Goal: Task Accomplishment & Management: Manage account settings

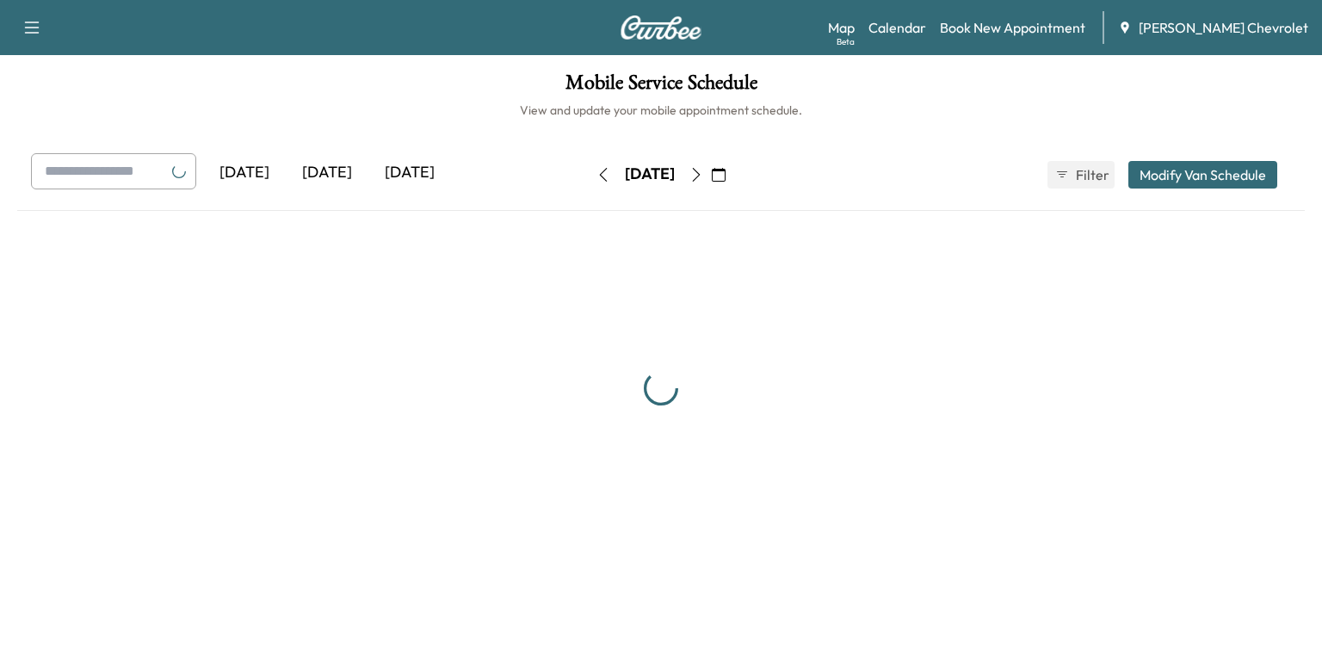
click at [329, 172] on div "[DATE]" at bounding box center [327, 173] width 83 height 40
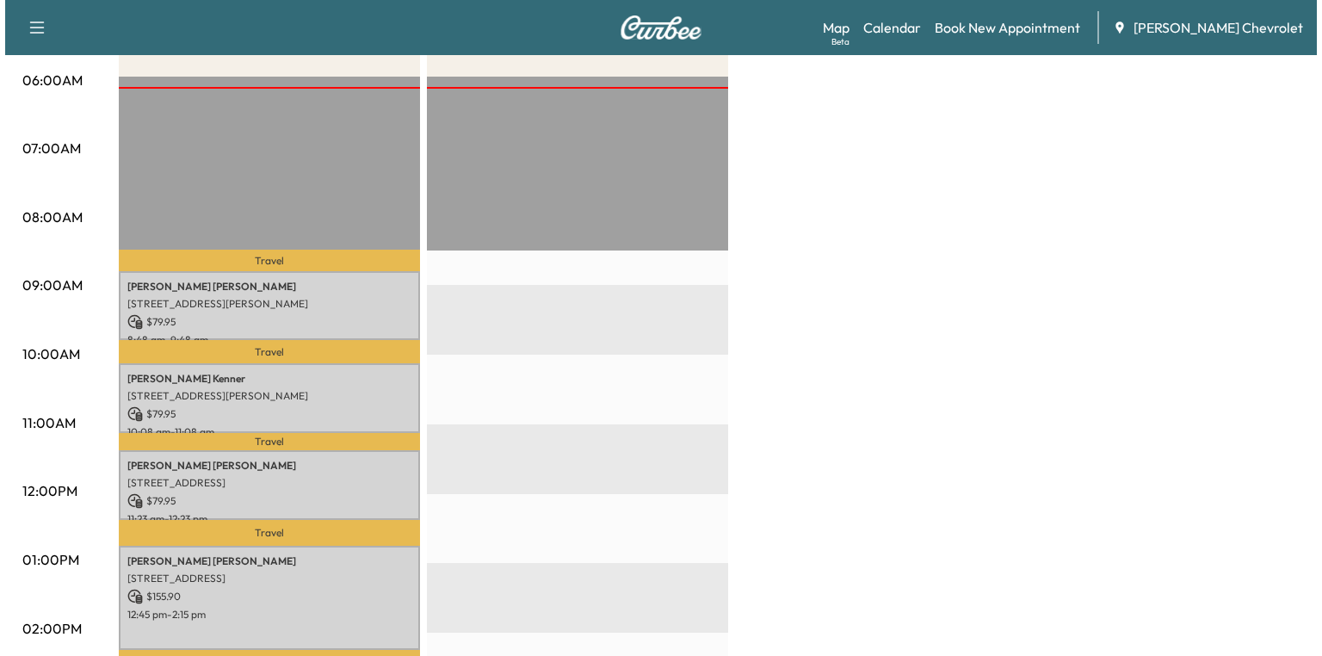
scroll to position [325, 0]
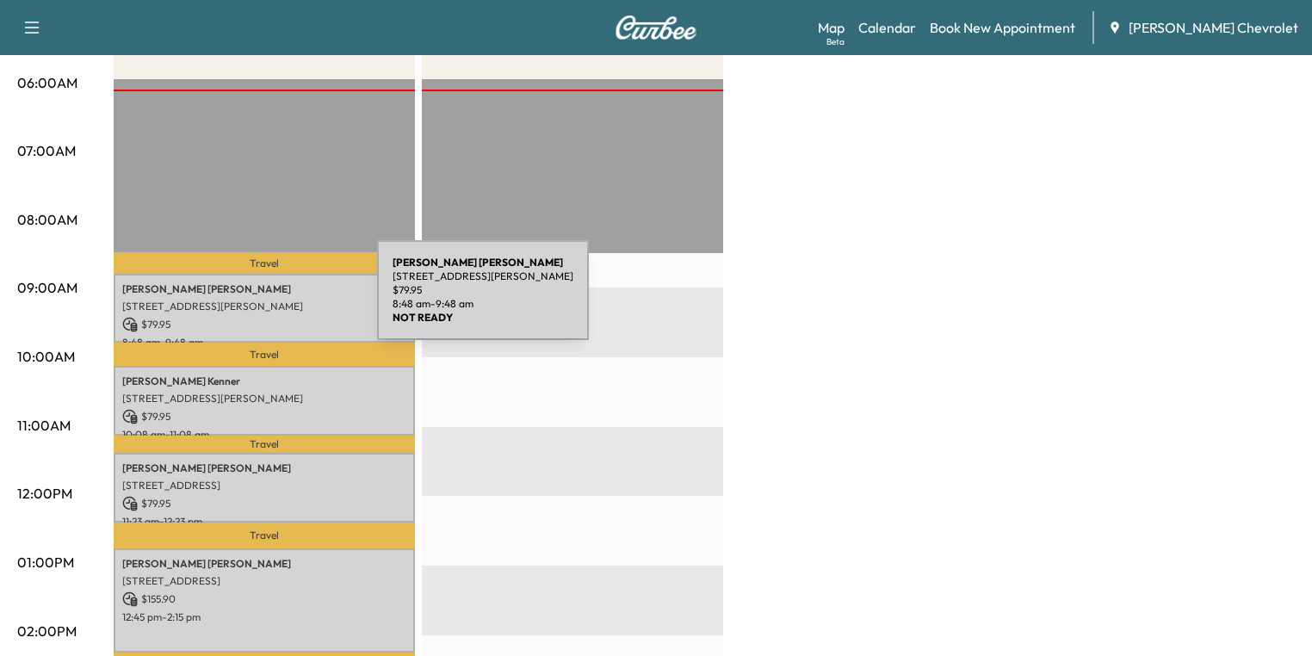
click at [248, 300] on p "[STREET_ADDRESS][PERSON_NAME]" at bounding box center [264, 307] width 284 height 14
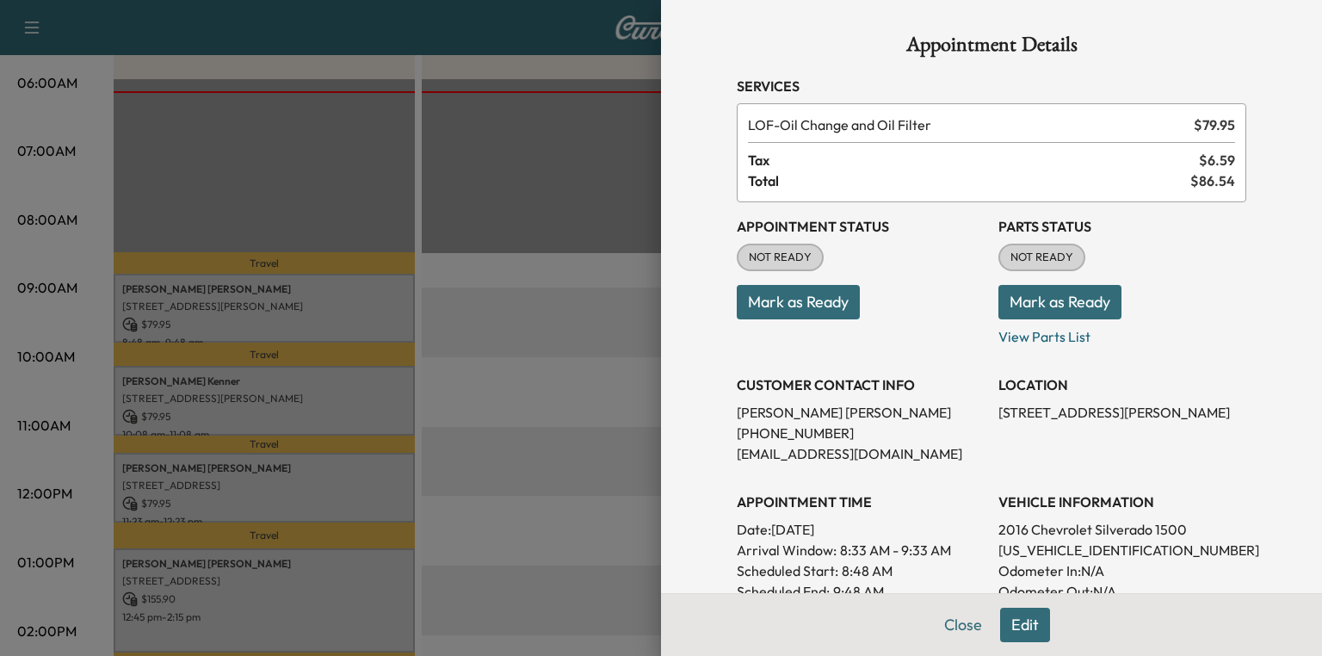
click at [1116, 550] on p "[US_VEHICLE_IDENTIFICATION_NUMBER]" at bounding box center [1123, 550] width 248 height 21
click at [1116, 547] on p "[US_VEHICLE_IDENTIFICATION_NUMBER]" at bounding box center [1123, 550] width 248 height 21
click at [1115, 546] on p "[US_VEHICLE_IDENTIFICATION_NUMBER]" at bounding box center [1123, 550] width 248 height 21
copy p "[US_VEHICLE_IDENTIFICATION_NUMBER]"
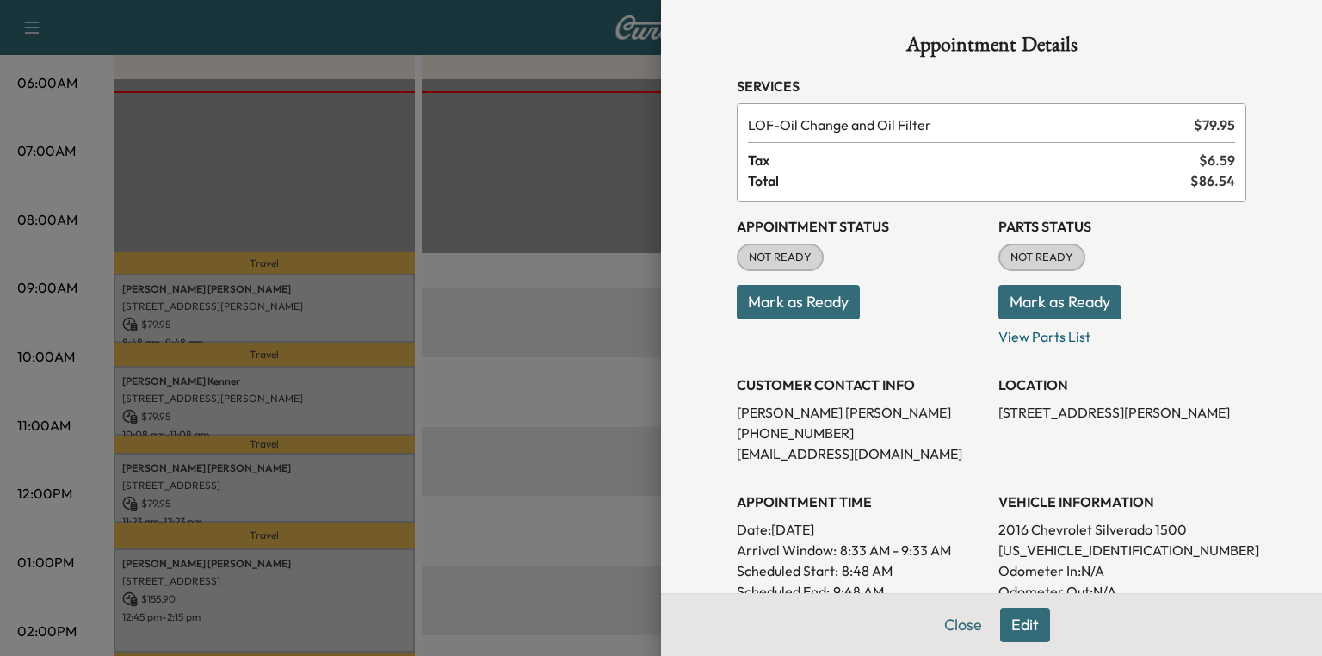
click at [1027, 333] on p "View Parts List" at bounding box center [1123, 333] width 248 height 28
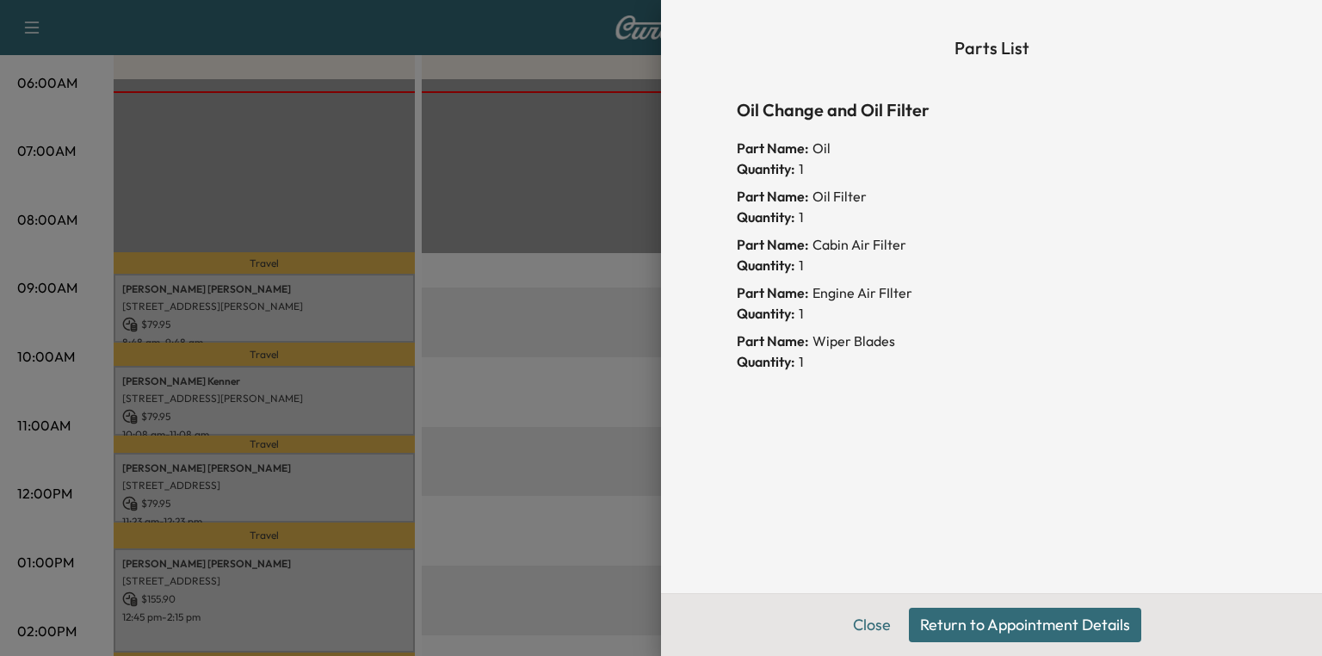
click at [933, 629] on button "Return to Appointment Details" at bounding box center [1025, 625] width 232 height 34
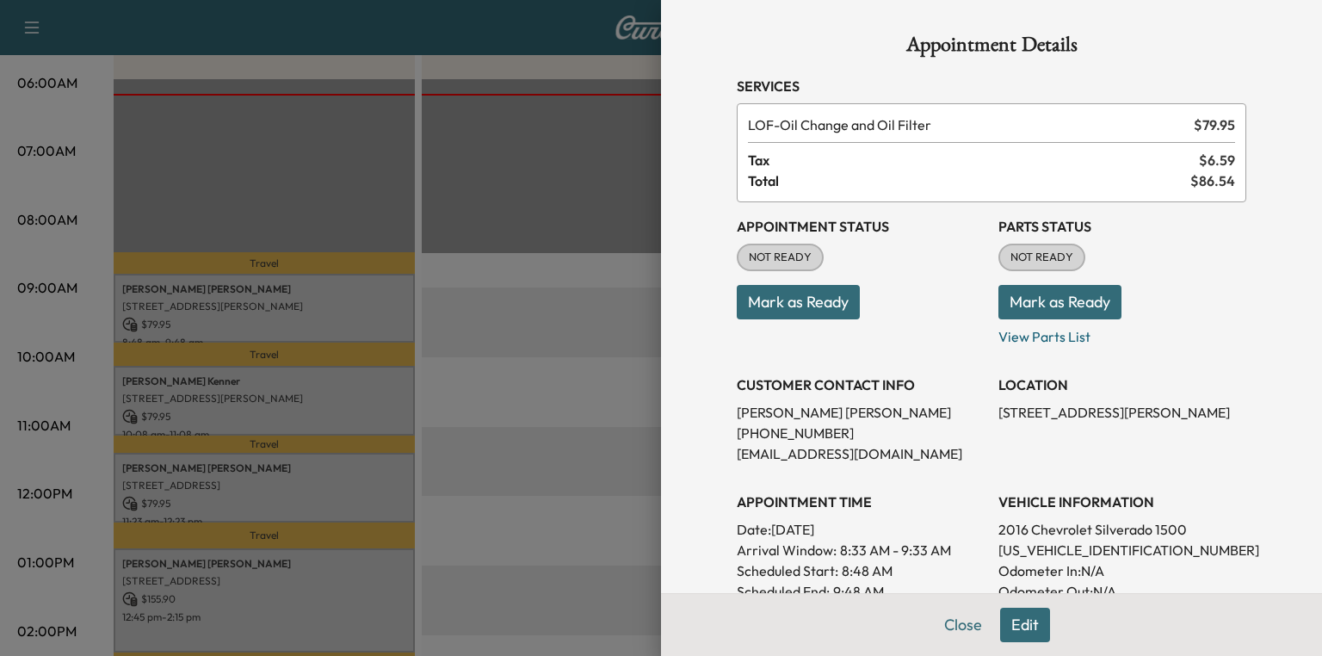
click at [1036, 312] on button "Mark as Ready" at bounding box center [1060, 302] width 123 height 34
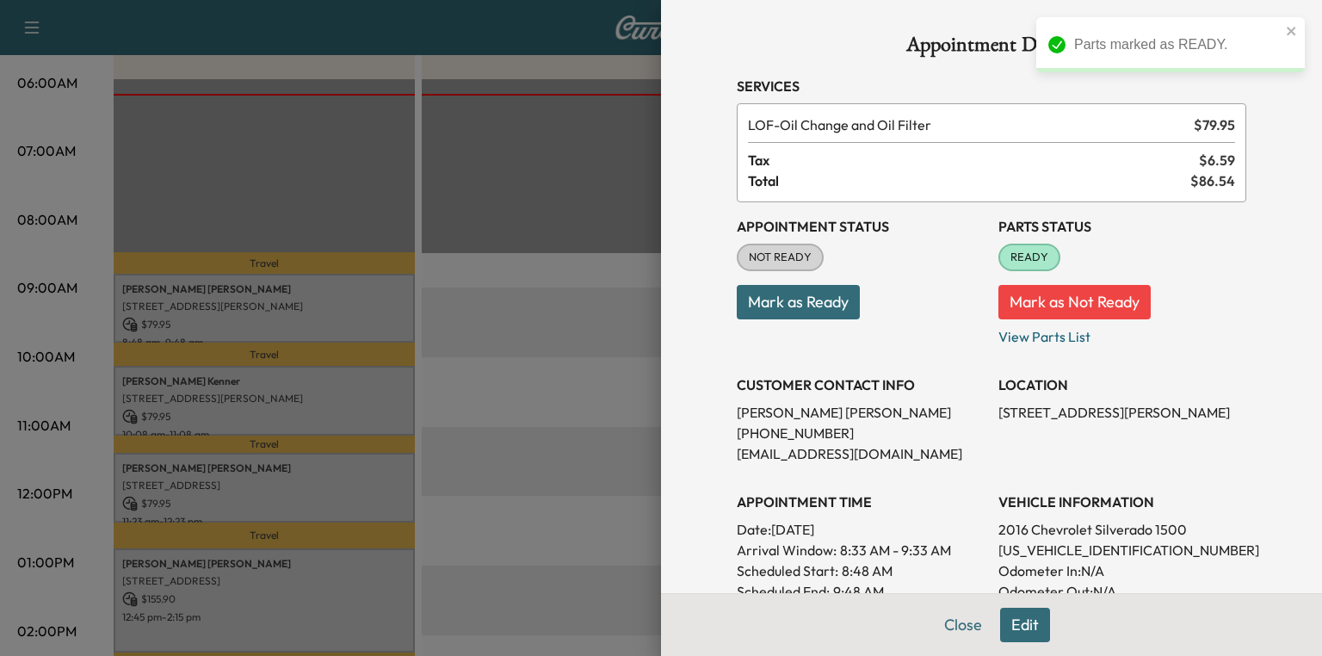
click at [263, 393] on div at bounding box center [661, 328] width 1322 height 656
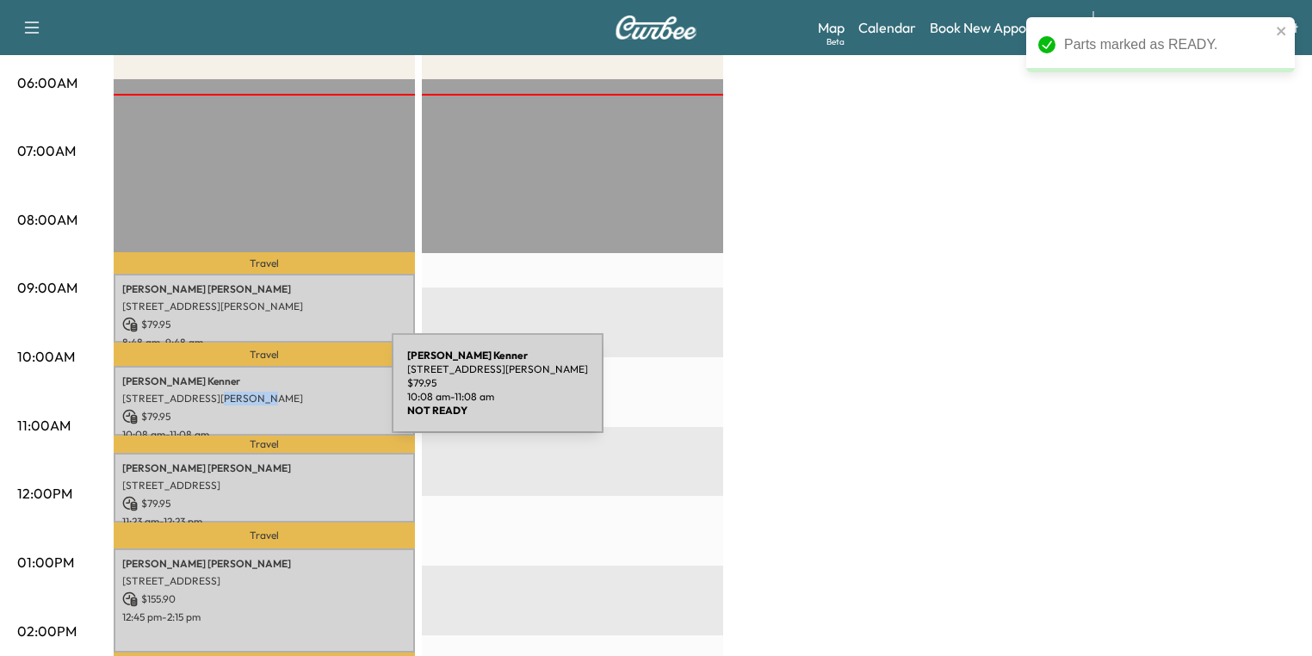
click at [263, 393] on p "[STREET_ADDRESS][PERSON_NAME]" at bounding box center [264, 399] width 284 height 14
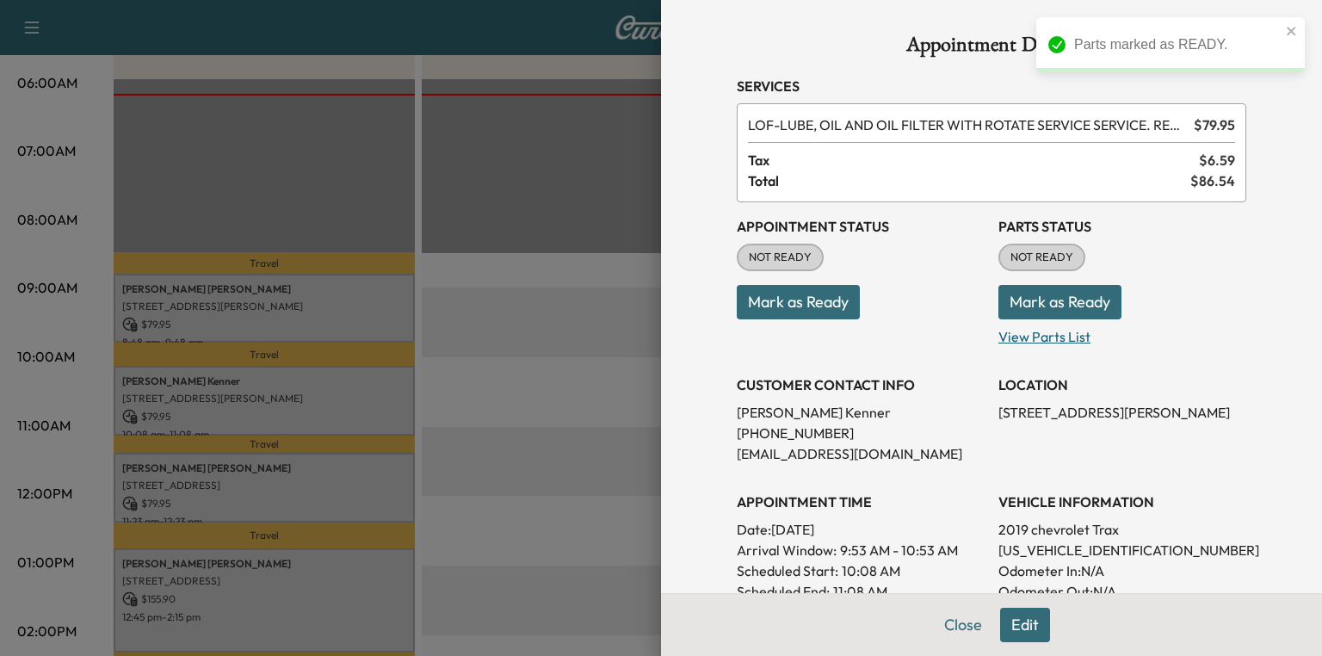
click at [1037, 340] on p "View Parts List" at bounding box center [1123, 333] width 248 height 28
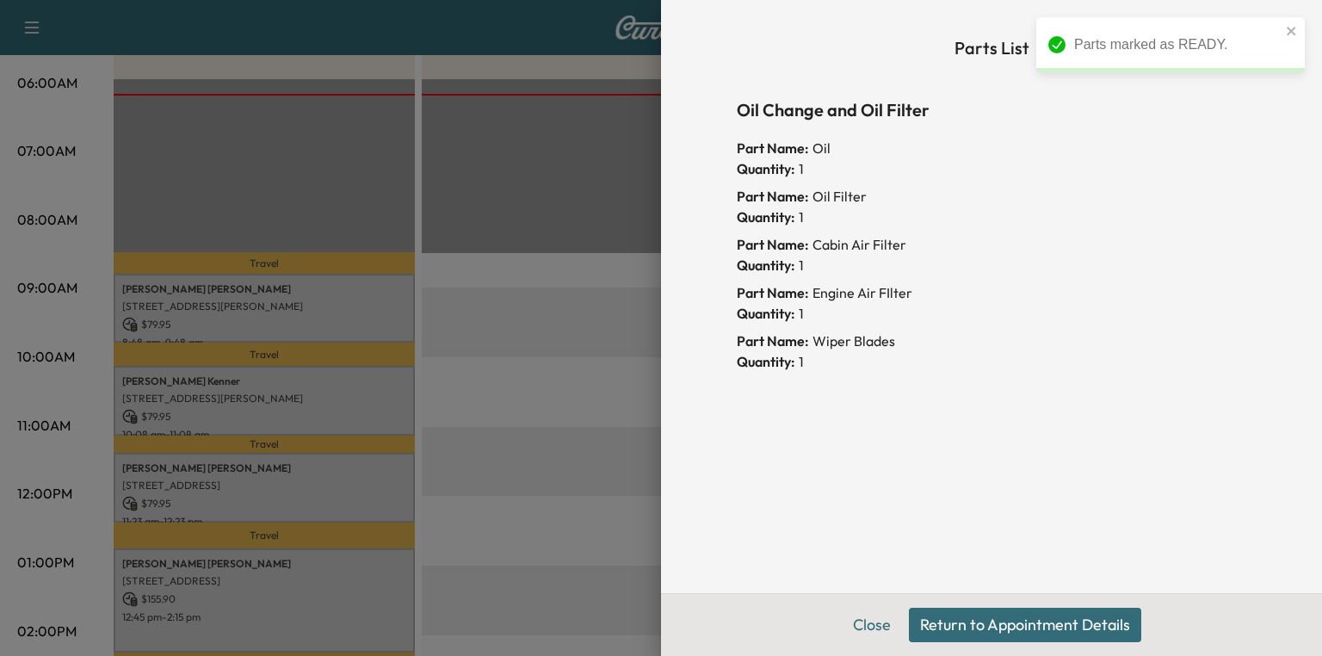
click at [938, 622] on button "Return to Appointment Details" at bounding box center [1025, 625] width 232 height 34
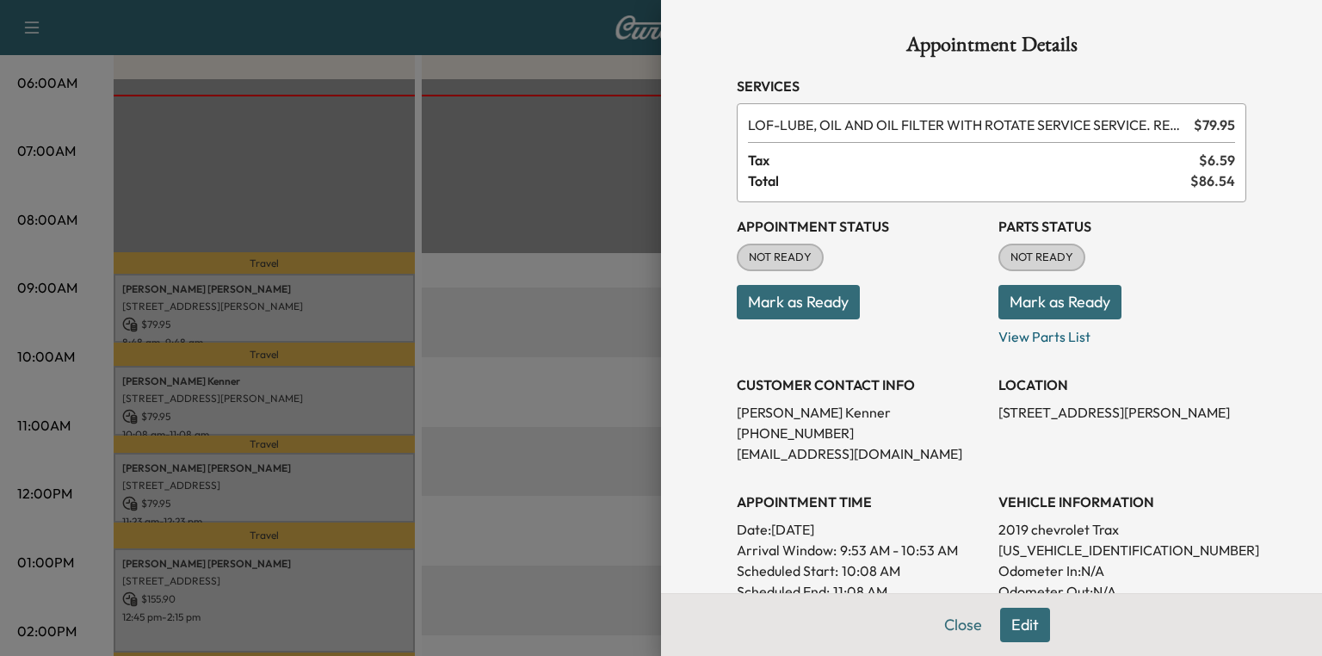
click at [1056, 309] on button "Mark as Ready" at bounding box center [1060, 302] width 123 height 34
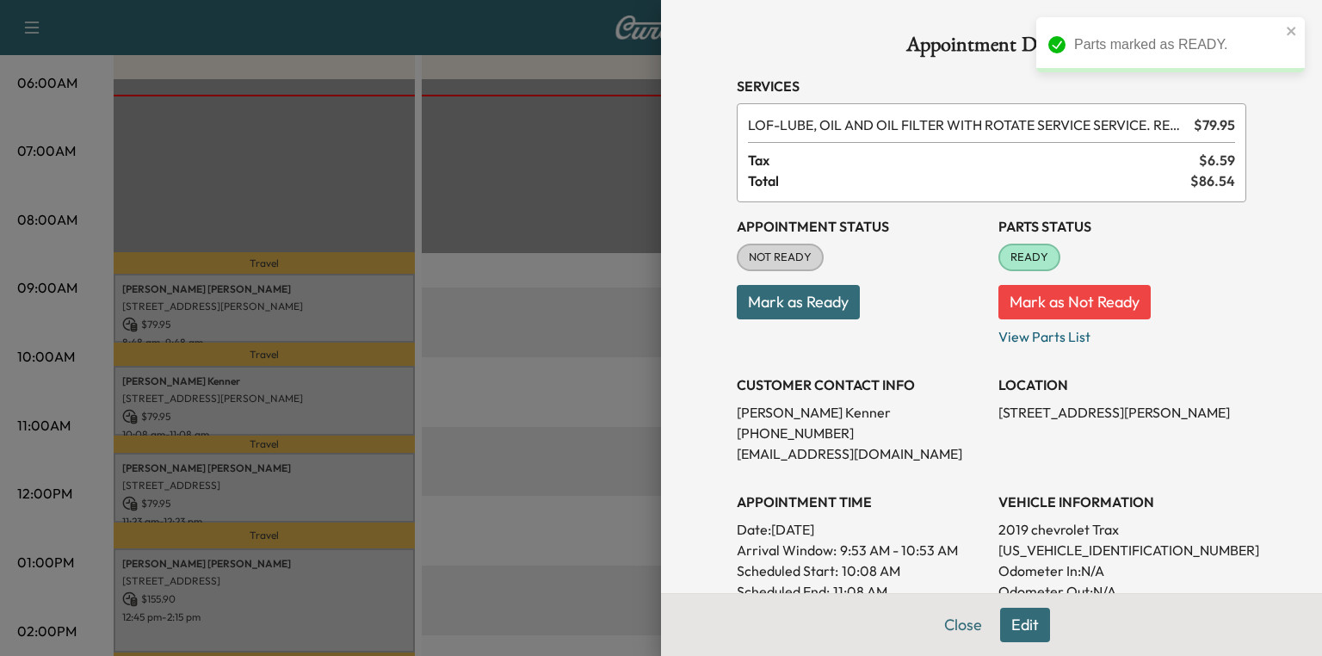
click at [272, 476] on div at bounding box center [661, 328] width 1322 height 656
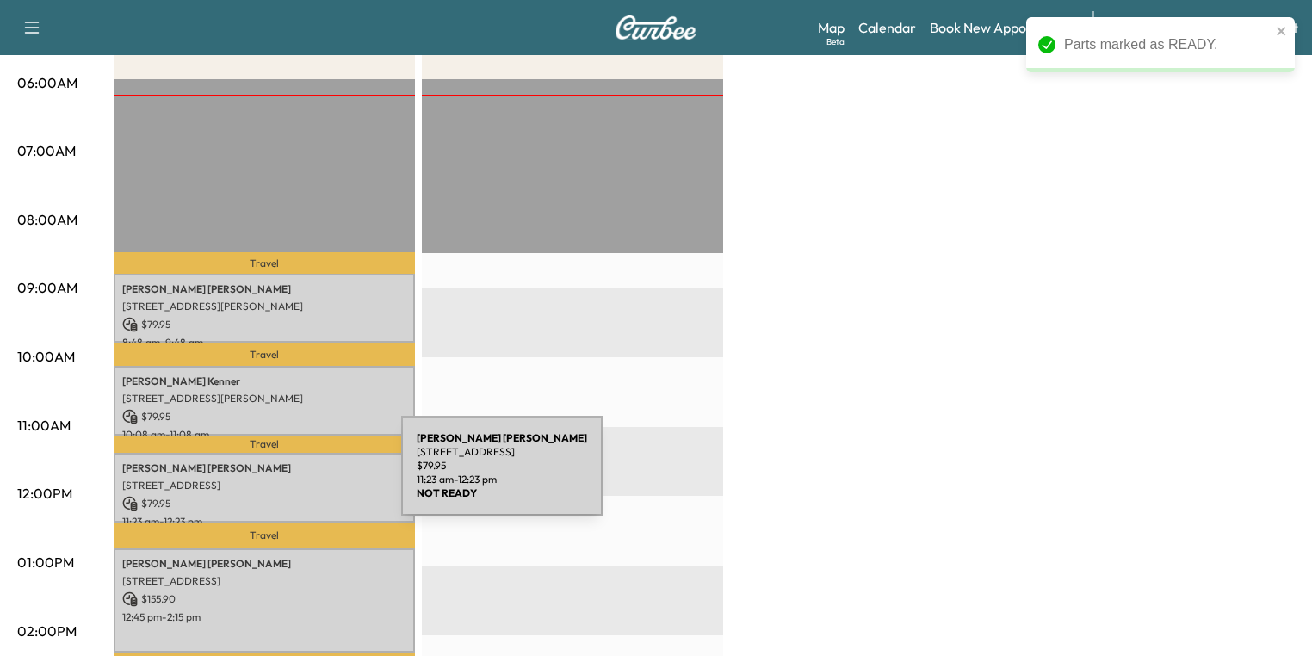
click at [272, 479] on p "[STREET_ADDRESS]" at bounding box center [264, 486] width 284 height 14
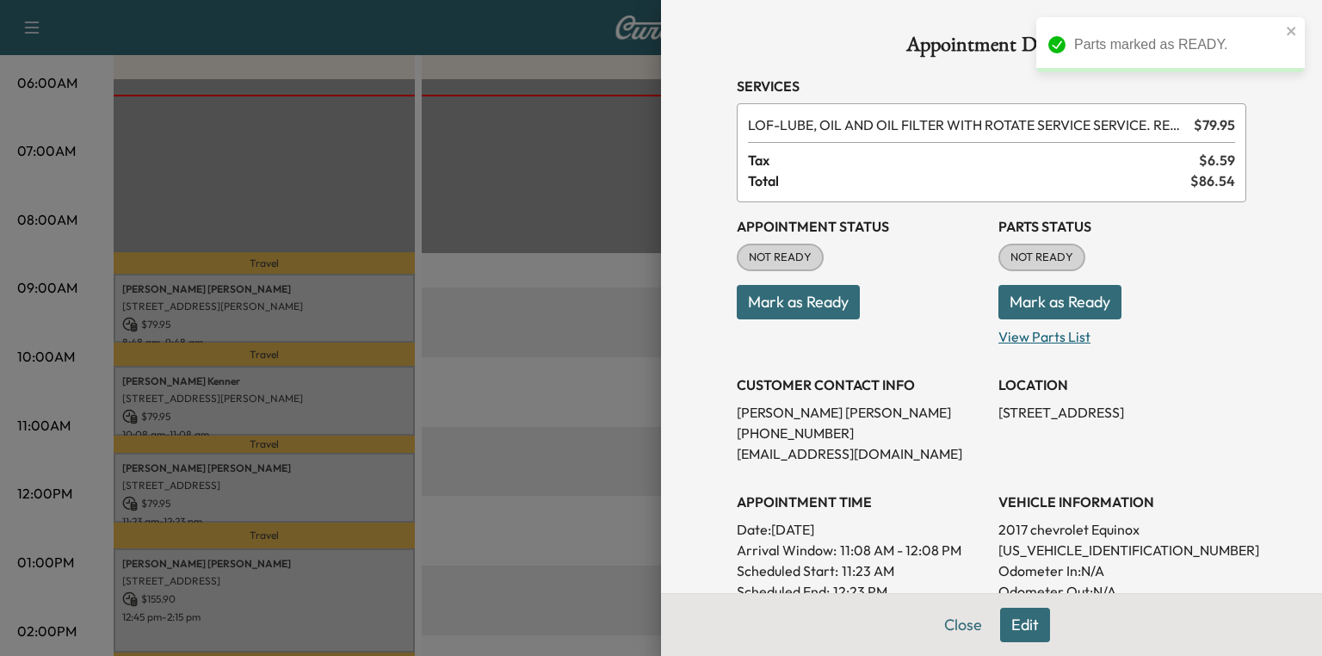
click at [1031, 325] on p "View Parts List" at bounding box center [1123, 333] width 248 height 28
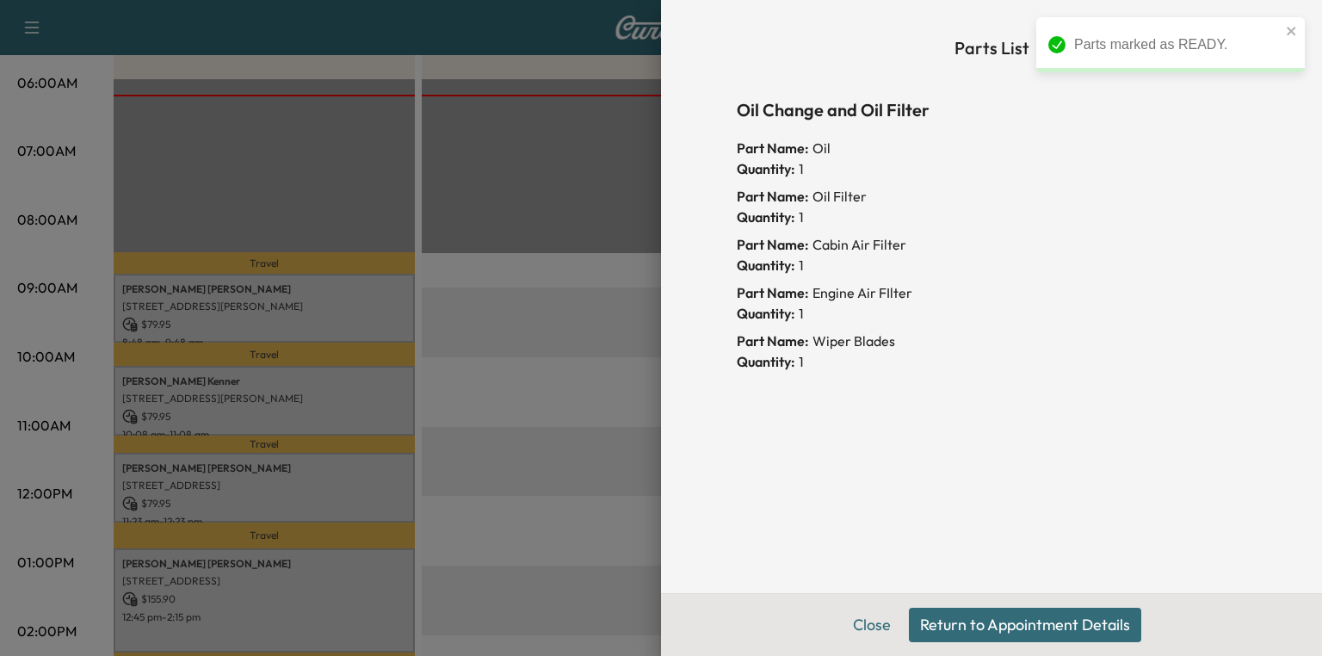
click at [967, 615] on button "Return to Appointment Details" at bounding box center [1025, 625] width 232 height 34
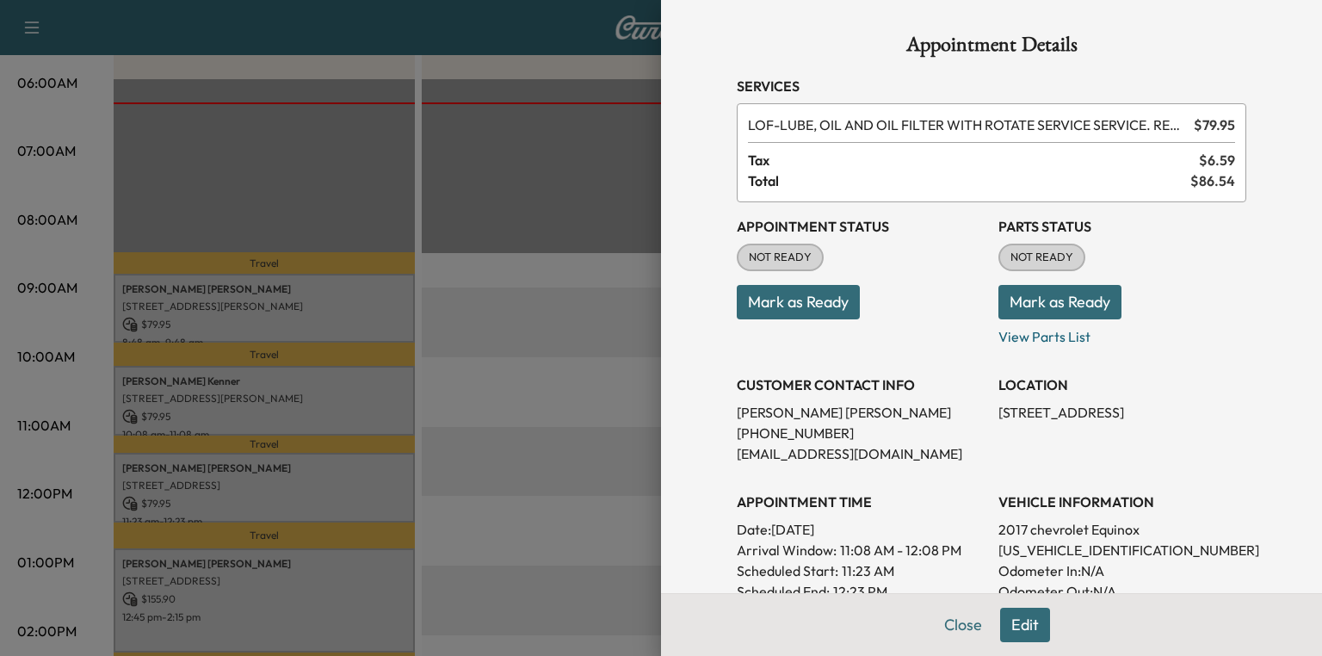
click at [1073, 308] on button "Mark as Ready" at bounding box center [1060, 302] width 123 height 34
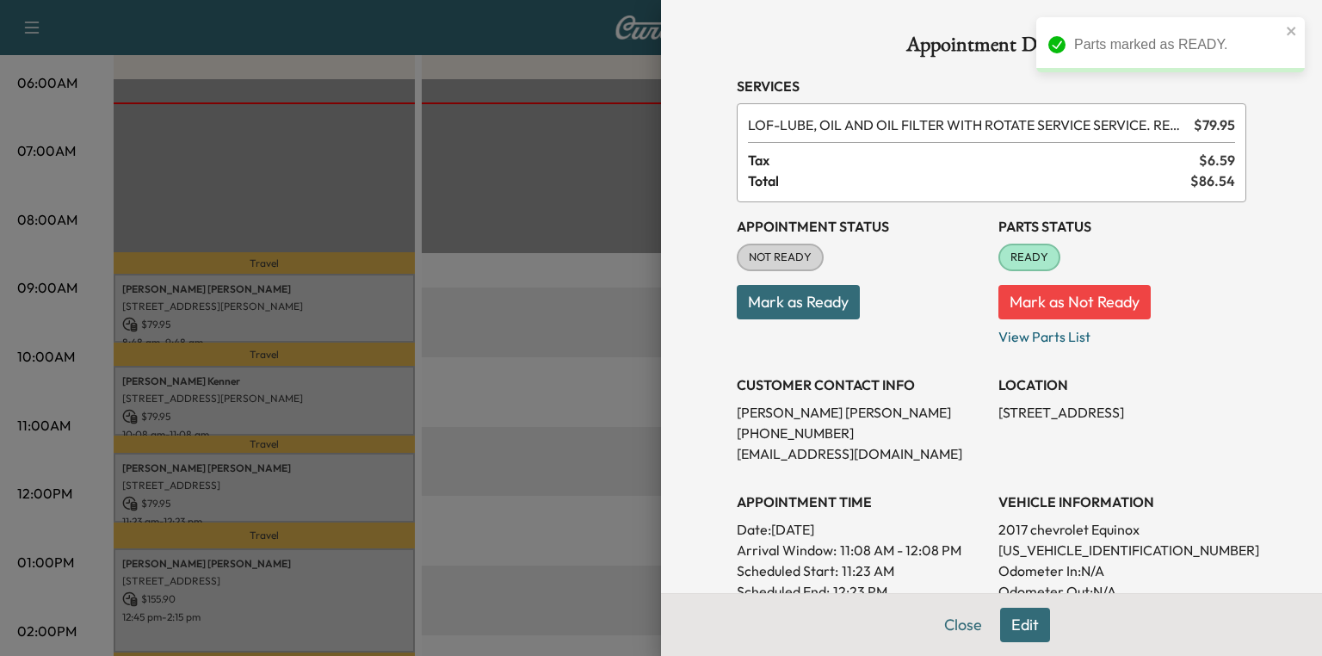
click at [196, 558] on div at bounding box center [661, 328] width 1322 height 656
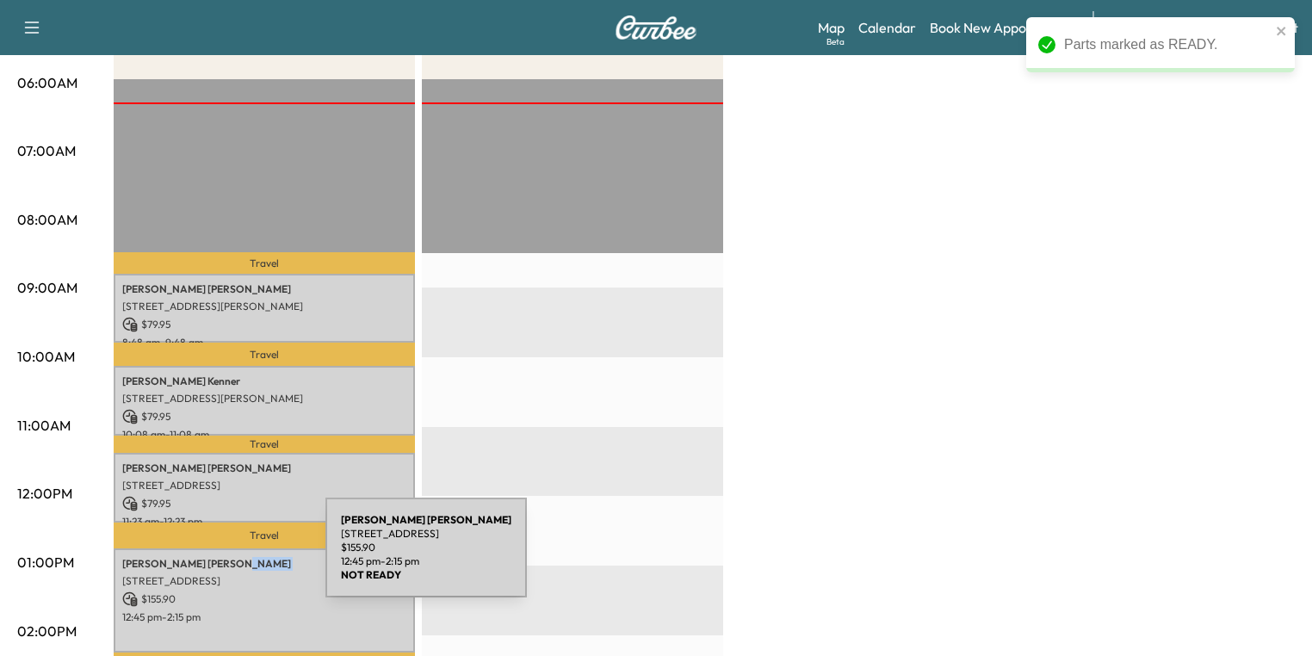
click at [196, 558] on p "[PERSON_NAME]" at bounding box center [264, 564] width 284 height 14
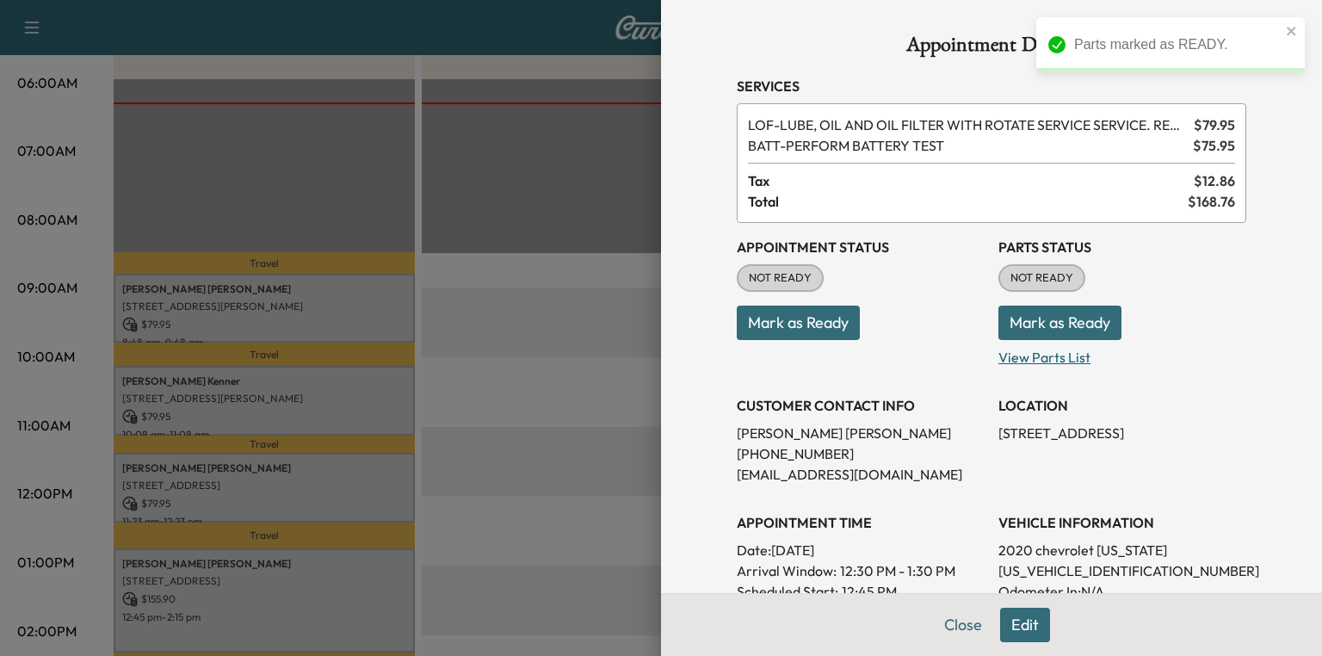
click at [1054, 356] on p "View Parts List" at bounding box center [1123, 354] width 248 height 28
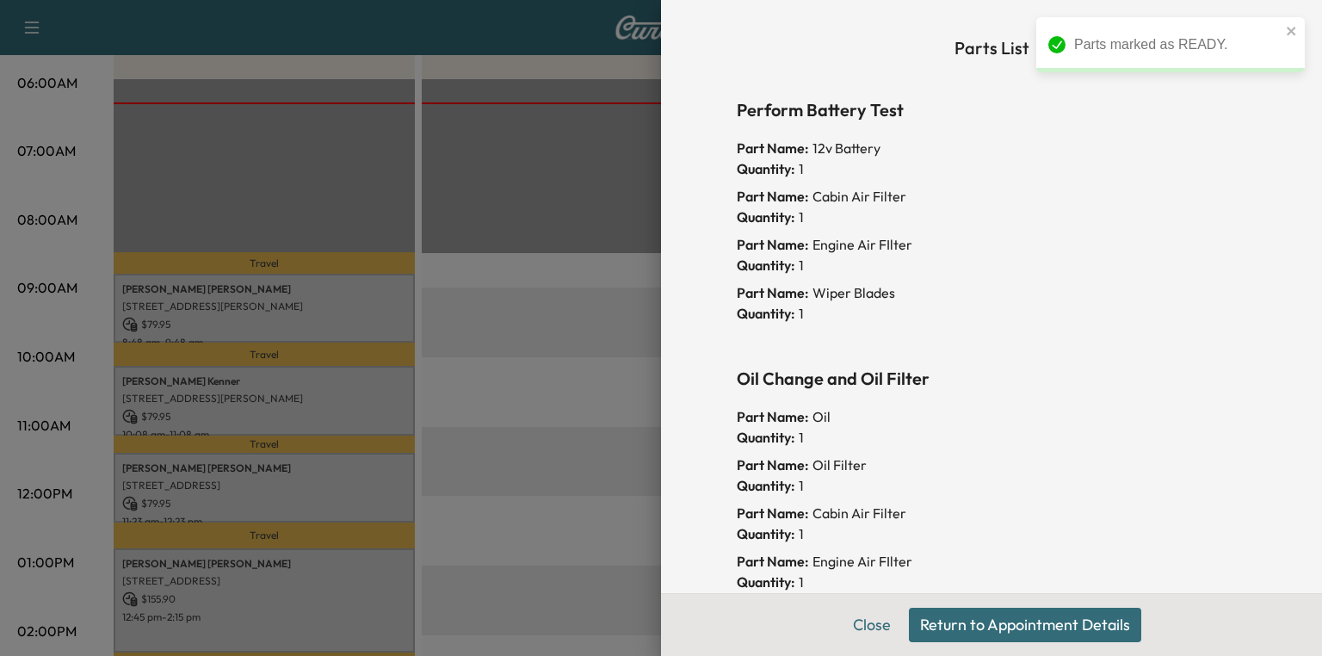
click at [1009, 628] on button "Return to Appointment Details" at bounding box center [1025, 625] width 232 height 34
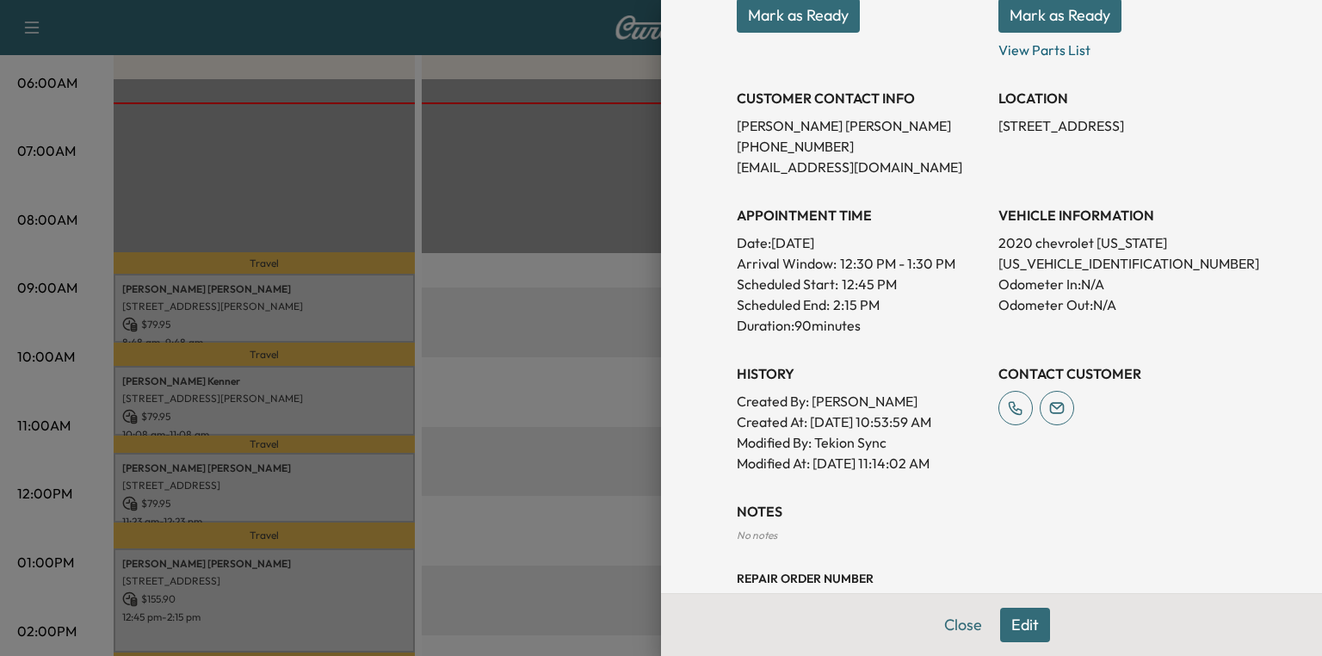
scroll to position [275, 0]
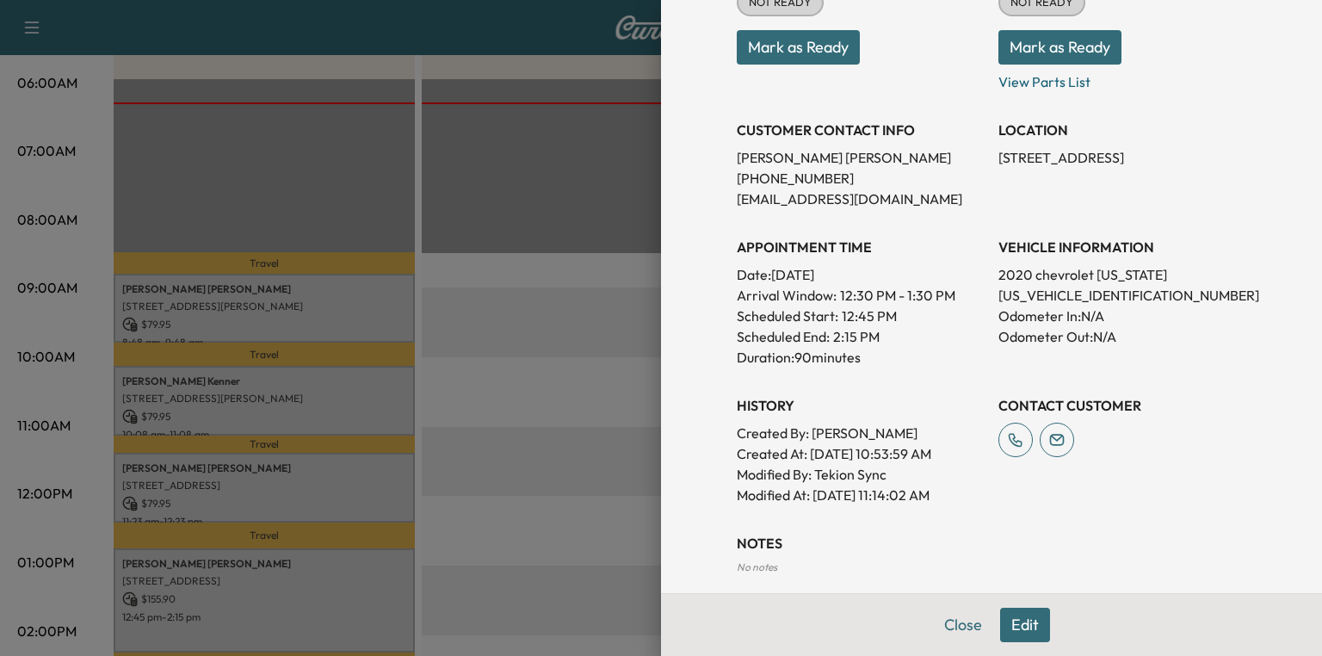
click at [1053, 300] on p "[US_VEHICLE_IDENTIFICATION_NUMBER]" at bounding box center [1123, 295] width 248 height 21
copy p "[US_VEHICLE_IDENTIFICATION_NUMBER]"
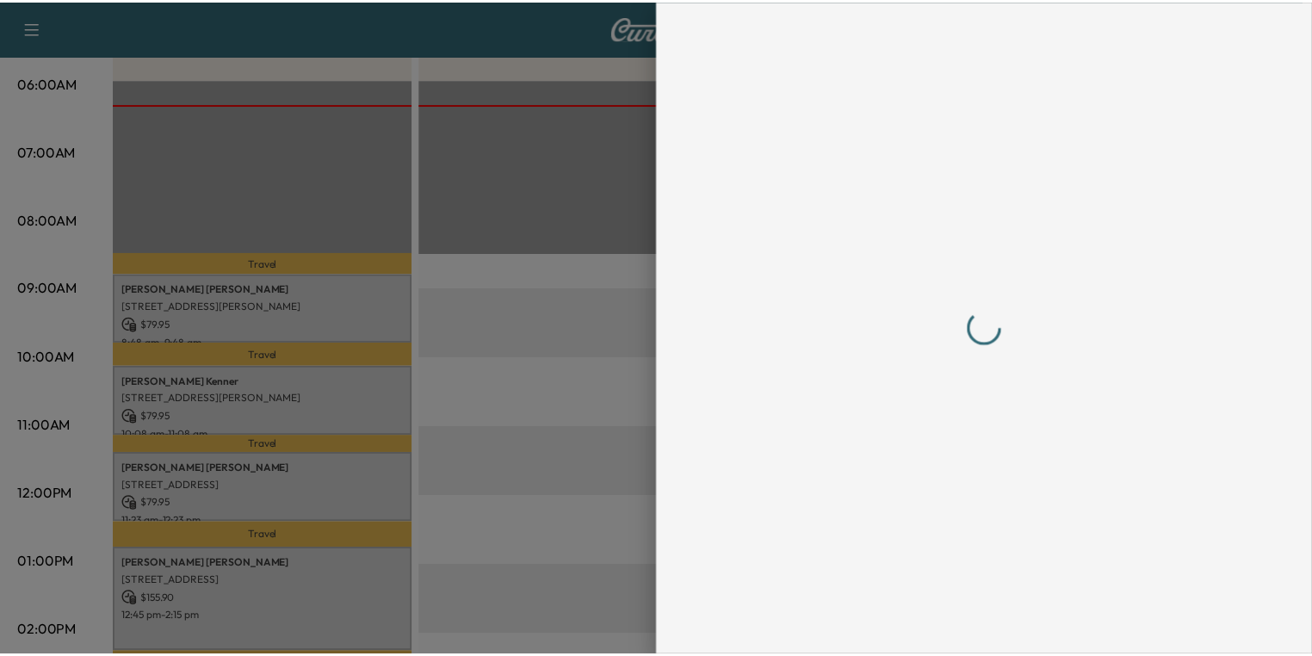
scroll to position [0, 0]
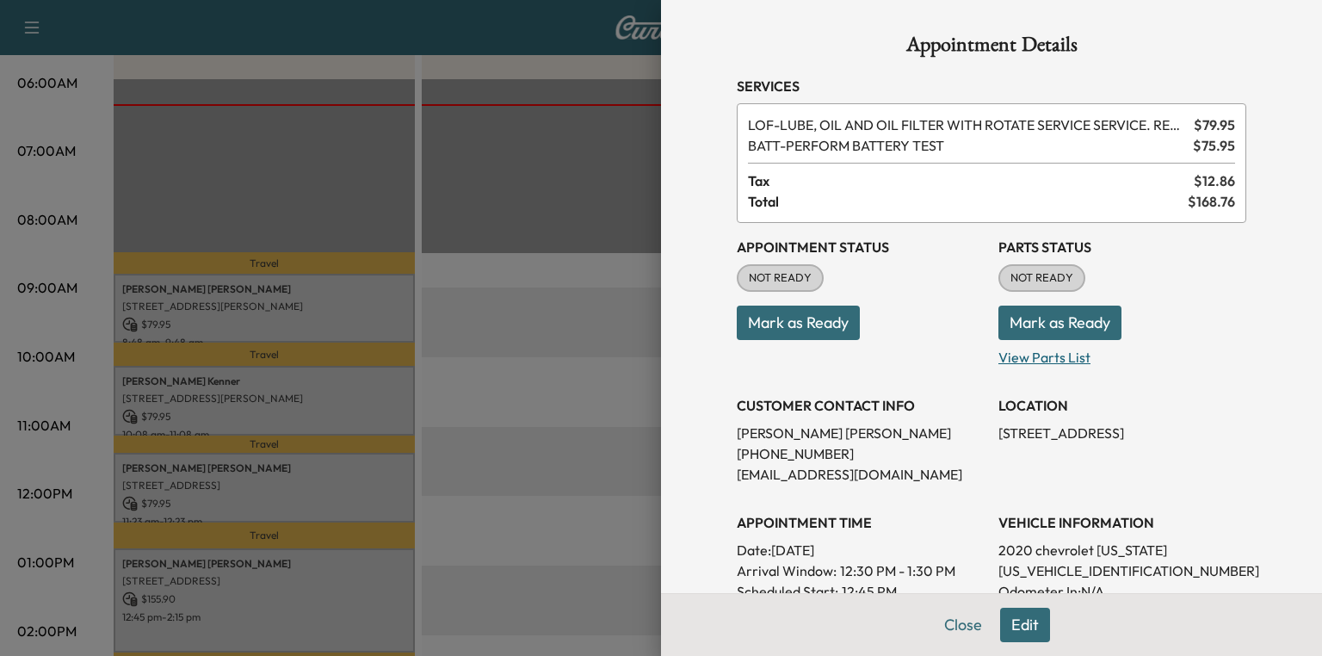
click at [1023, 357] on p "View Parts List" at bounding box center [1123, 354] width 248 height 28
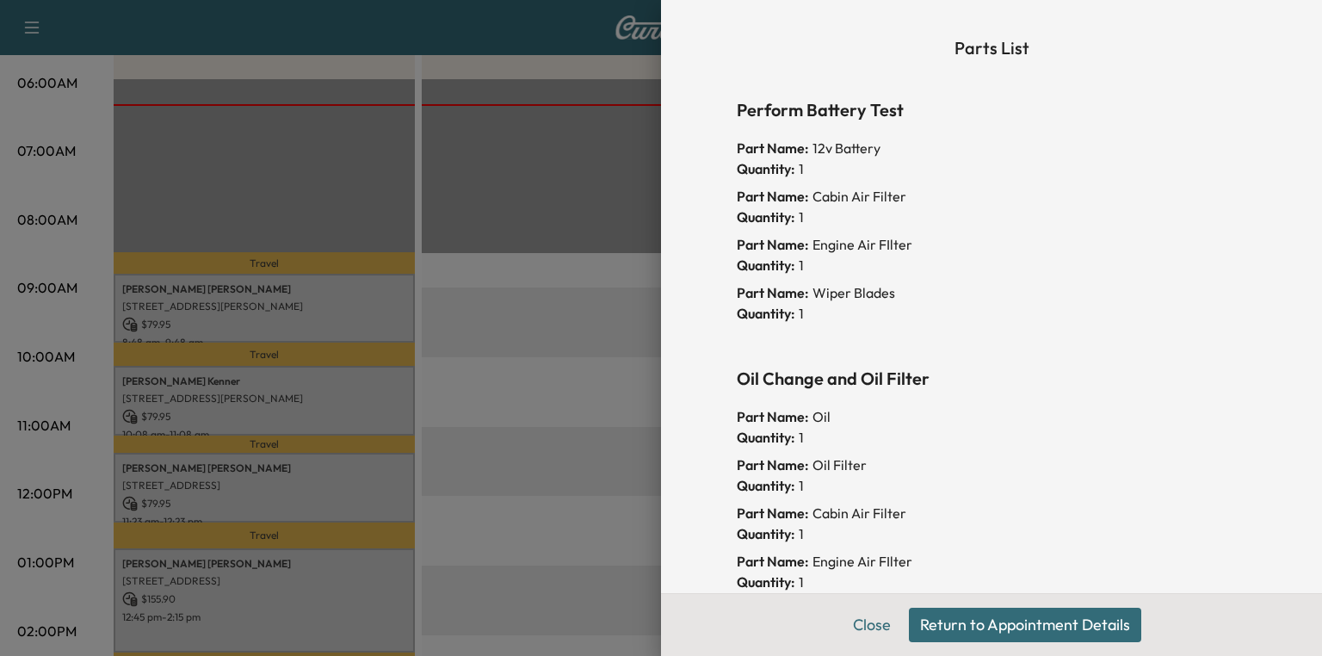
click at [982, 639] on button "Return to Appointment Details" at bounding box center [1025, 625] width 232 height 34
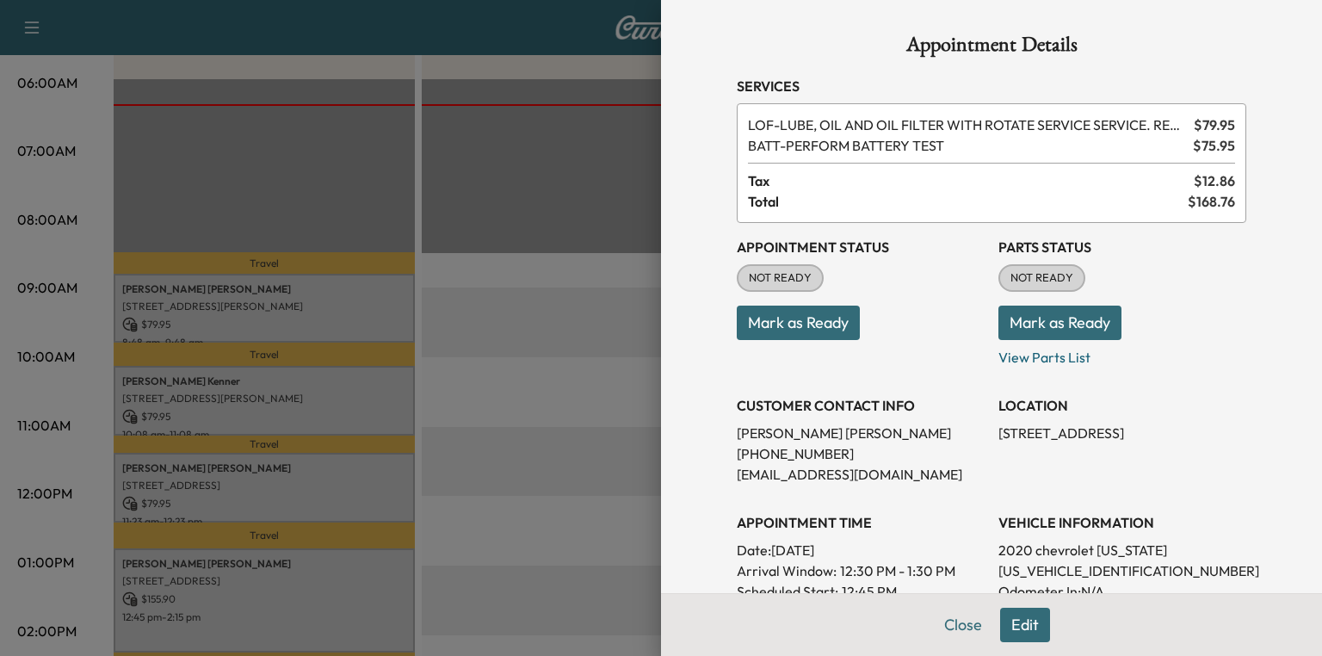
click at [1082, 323] on button "Mark as Ready" at bounding box center [1060, 323] width 123 height 34
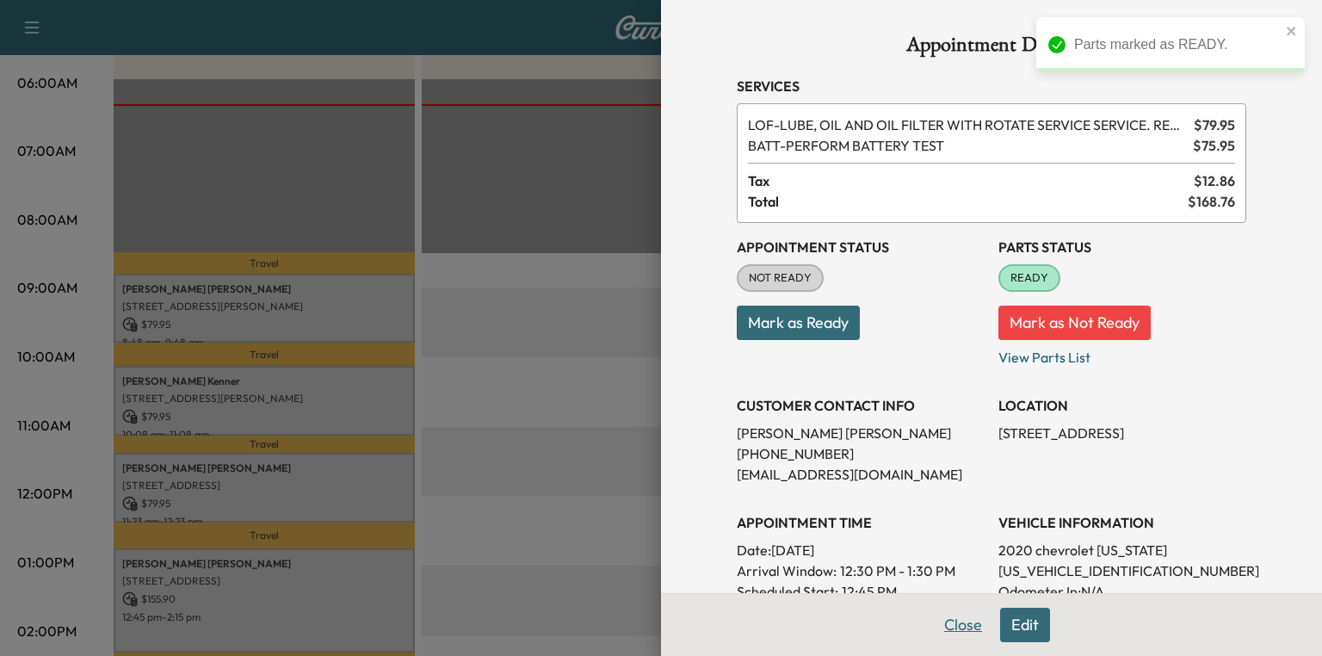
click at [966, 624] on button "Close" at bounding box center [963, 625] width 60 height 34
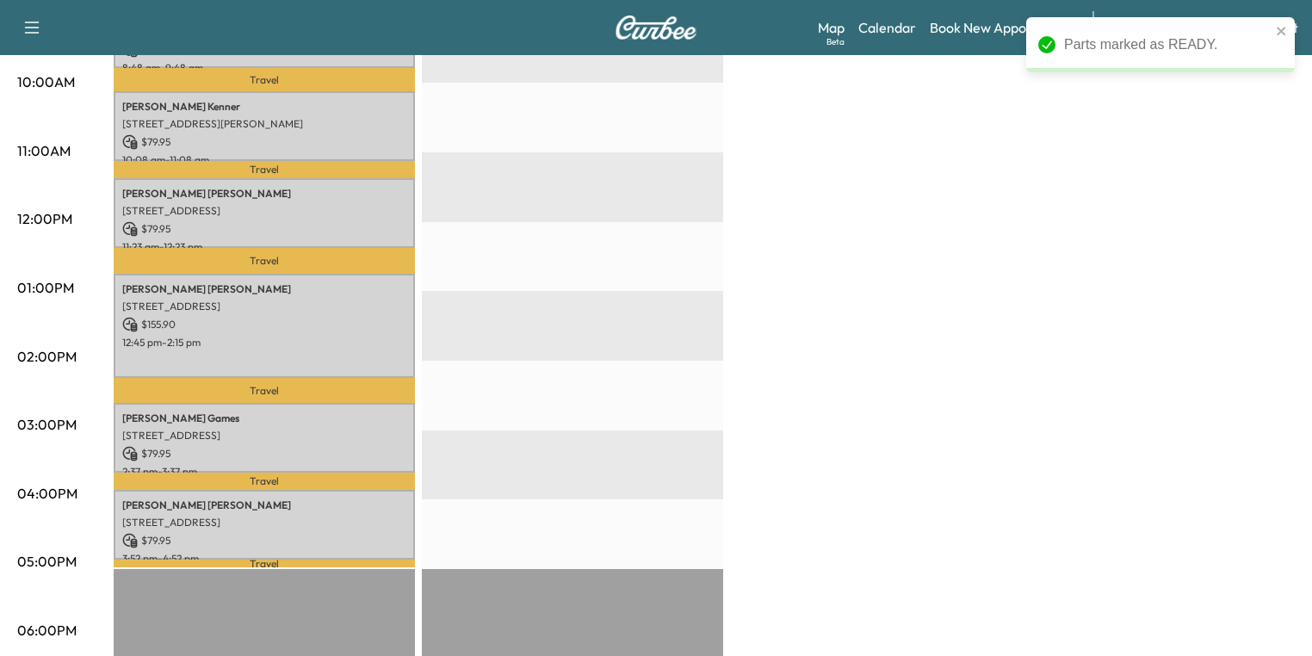
scroll to position [600, 0]
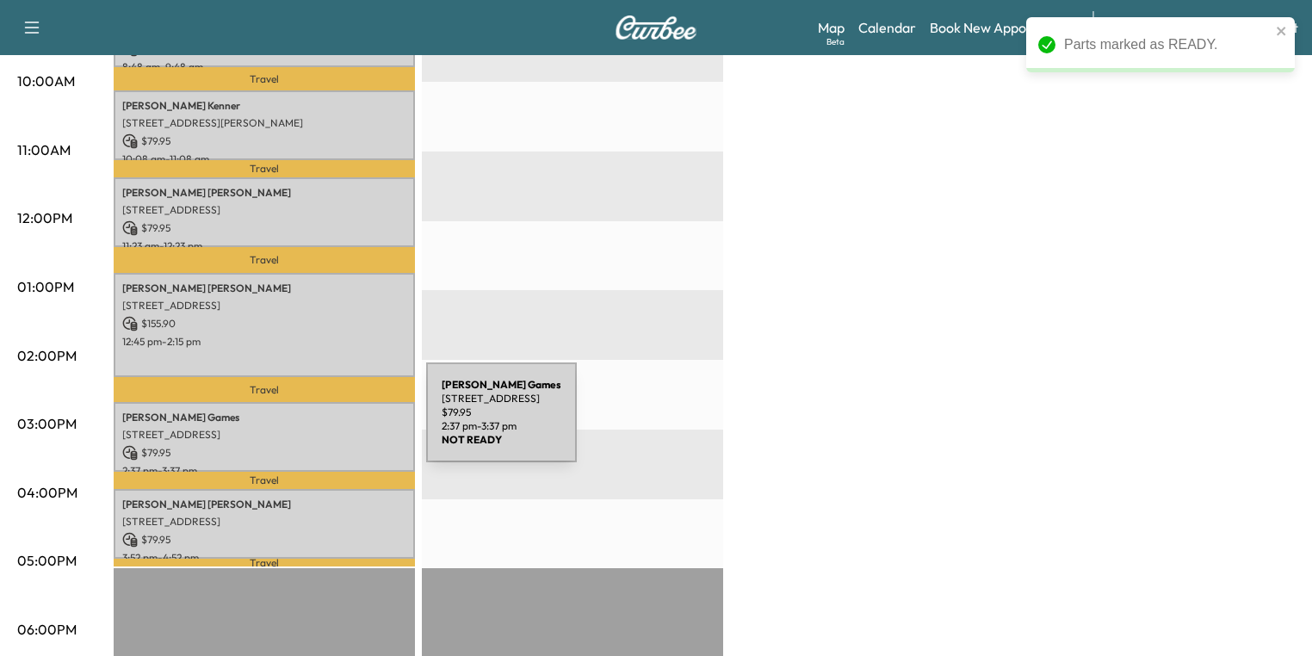
click at [296, 428] on p "[STREET_ADDRESS]" at bounding box center [264, 435] width 284 height 14
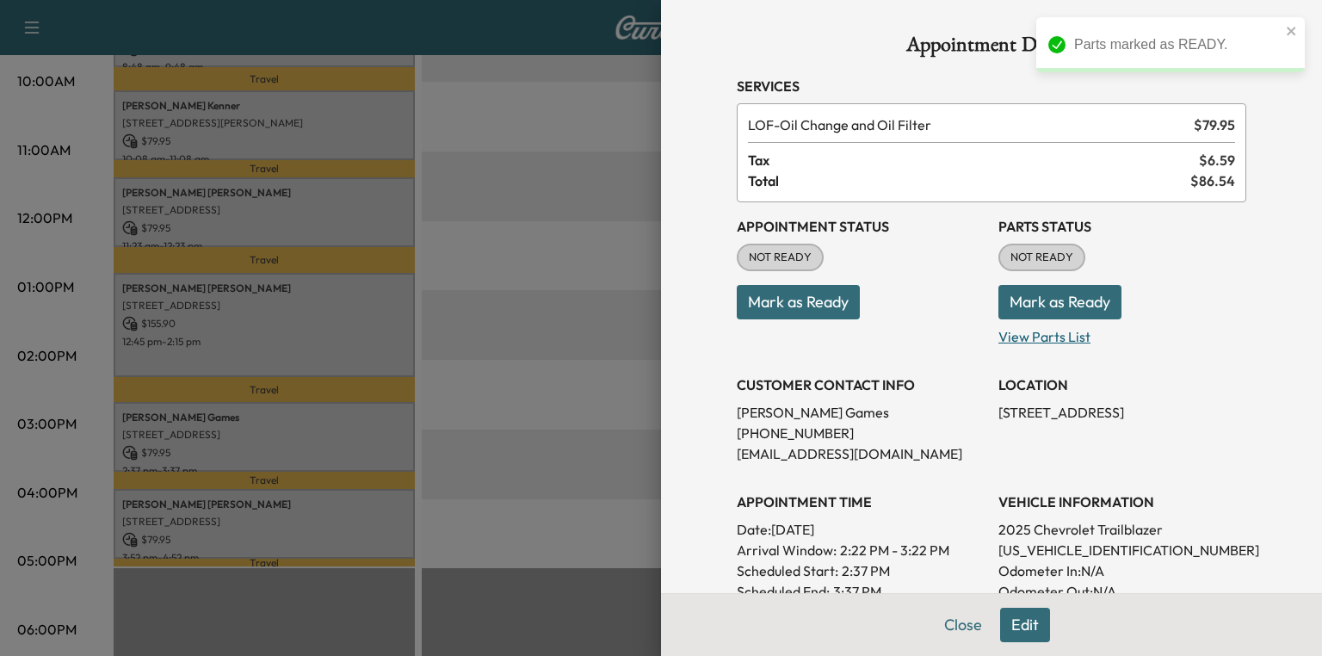
click at [1053, 333] on p "View Parts List" at bounding box center [1123, 333] width 248 height 28
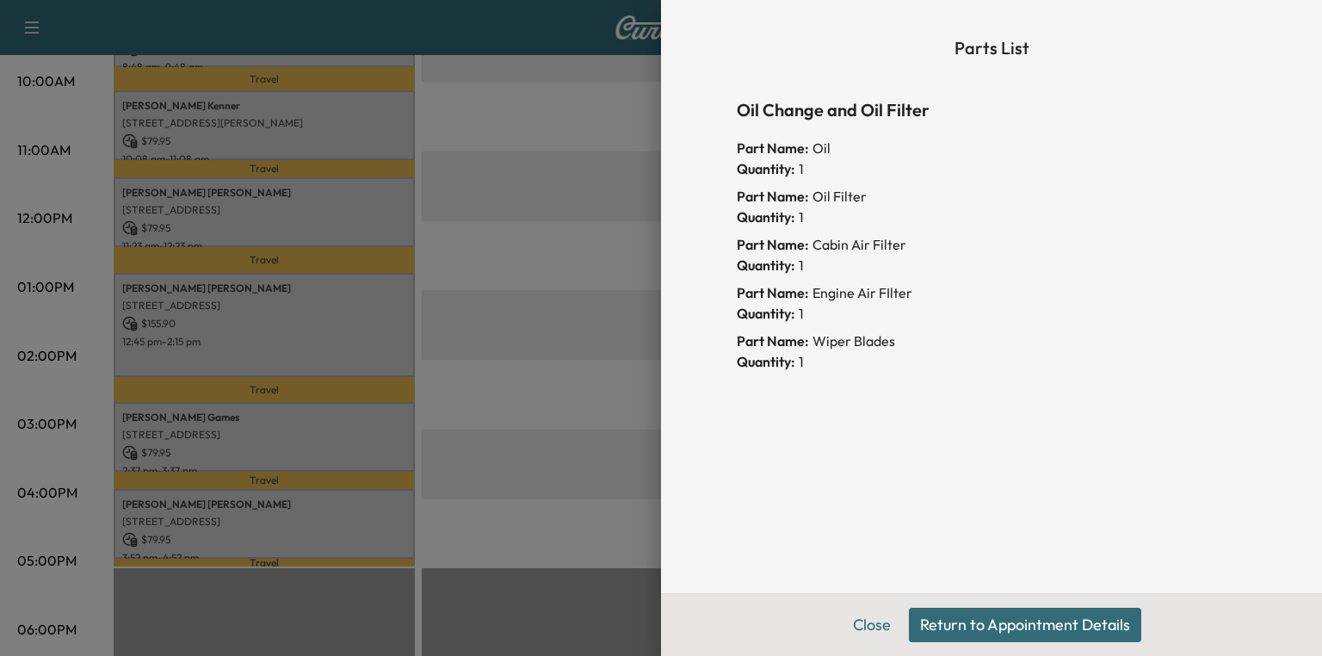
click at [1032, 629] on button "Return to Appointment Details" at bounding box center [1025, 625] width 232 height 34
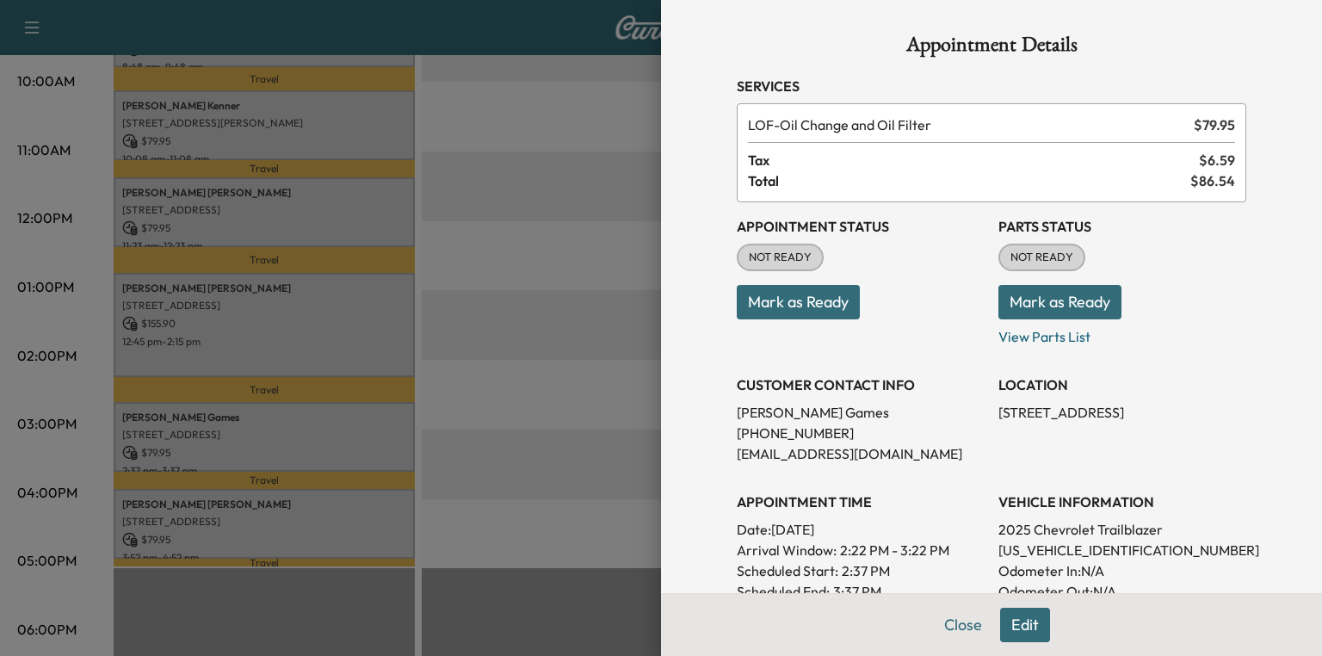
click at [1060, 307] on button "Mark as Ready" at bounding box center [1060, 302] width 123 height 34
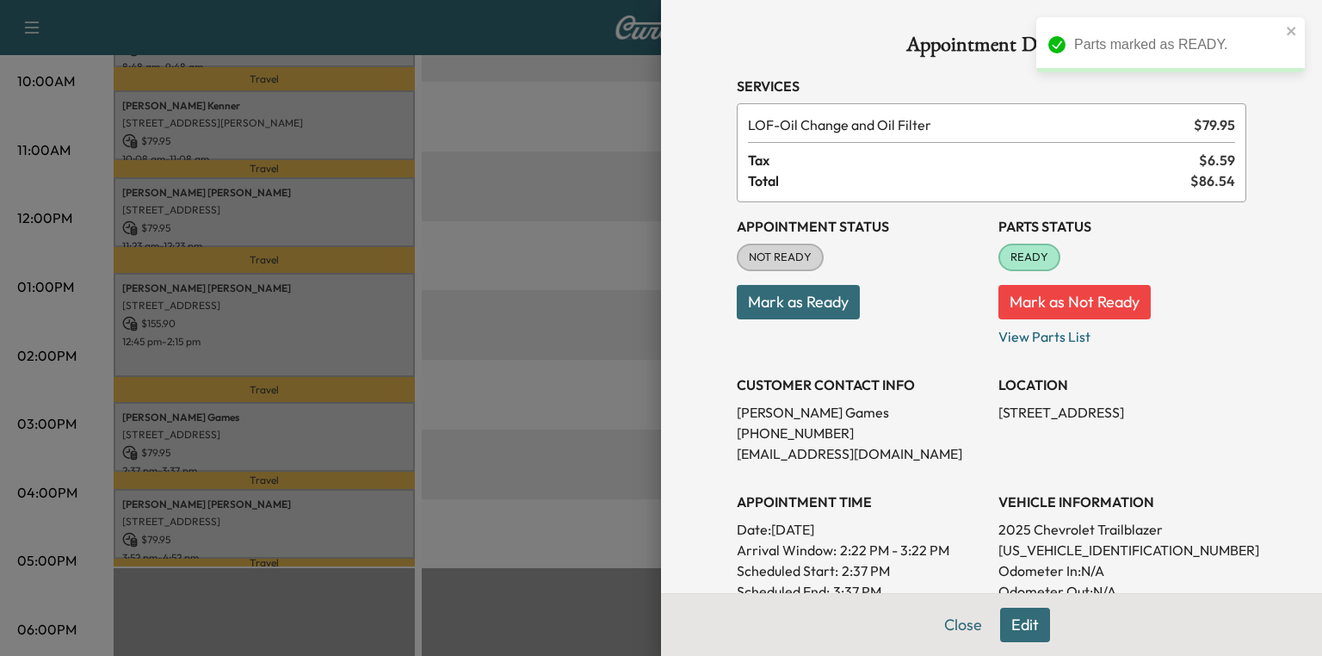
click at [259, 523] on div at bounding box center [661, 328] width 1322 height 656
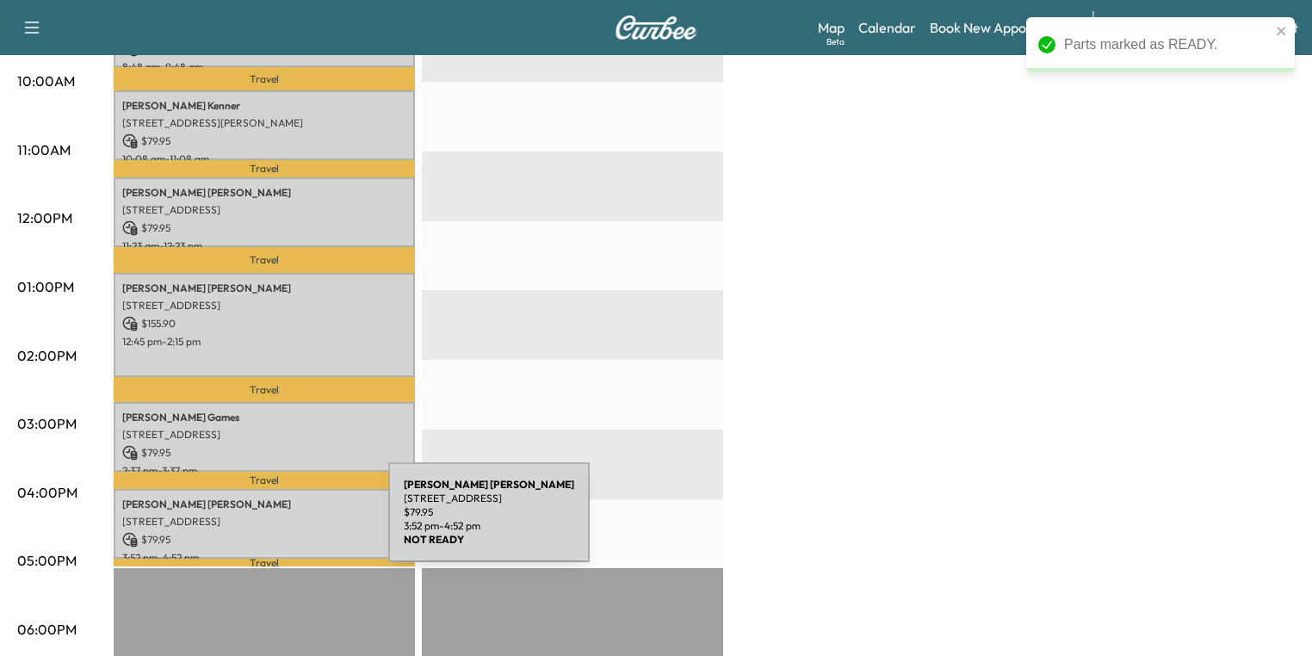
click at [259, 523] on div "[PERSON_NAME] [STREET_ADDRESS] $ 79.95 3:52 pm - 4:52 pm" at bounding box center [264, 524] width 301 height 70
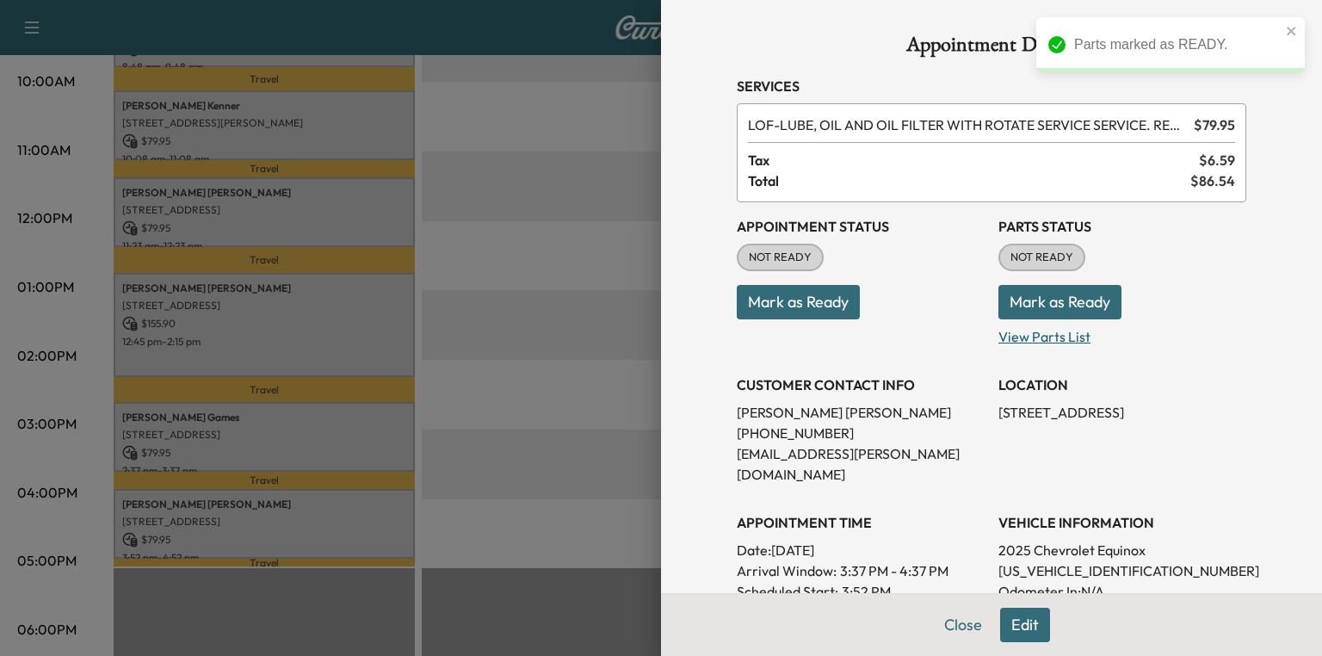
click at [1039, 325] on p "View Parts List" at bounding box center [1123, 333] width 248 height 28
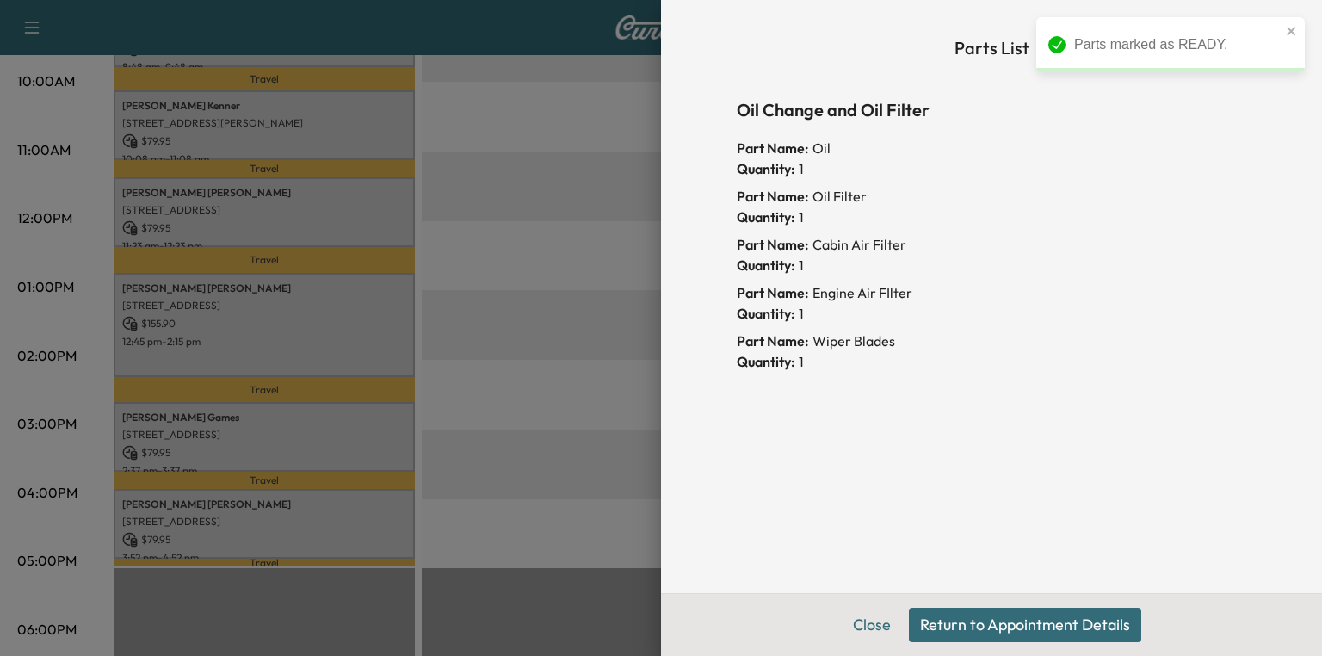
click at [985, 625] on button "Return to Appointment Details" at bounding box center [1025, 625] width 232 height 34
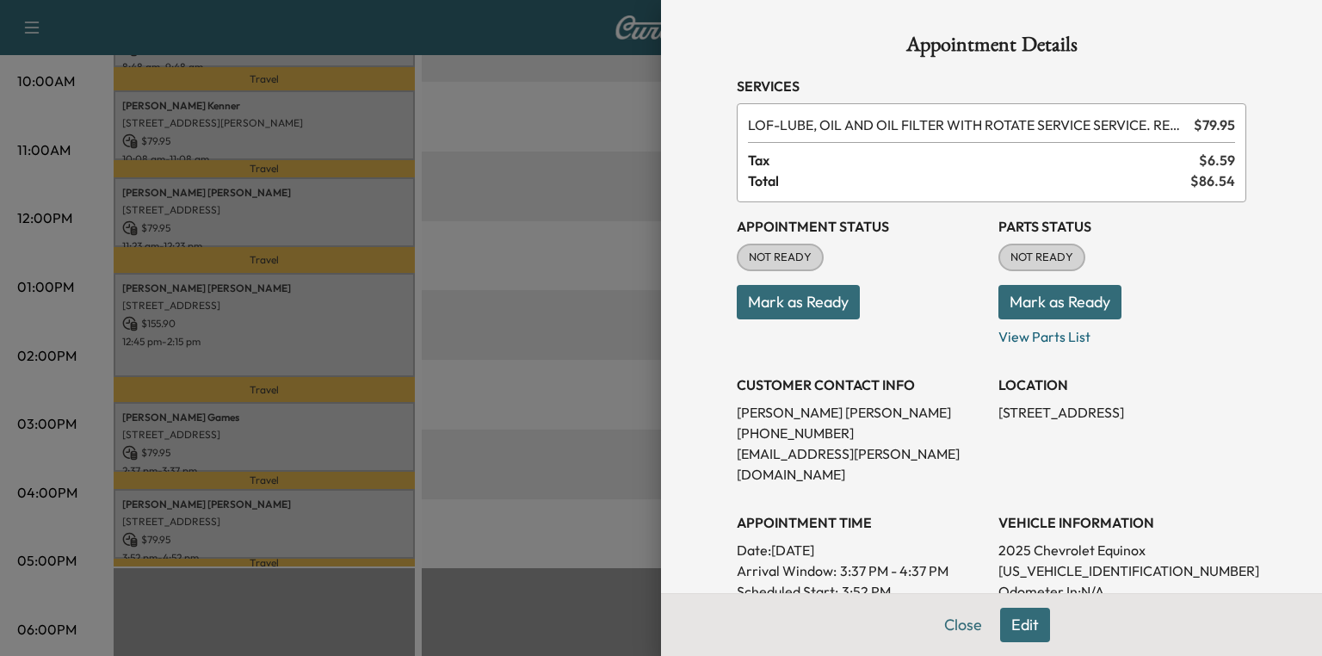
click at [1060, 311] on button "Mark as Ready" at bounding box center [1060, 302] width 123 height 34
click at [971, 634] on div "Appointment Details Services LOF - LUBE, OIL AND OIL FILTER WITH ROTATE SERVICE…" at bounding box center [991, 516] width 551 height 1032
click at [957, 632] on button "Close" at bounding box center [963, 625] width 60 height 34
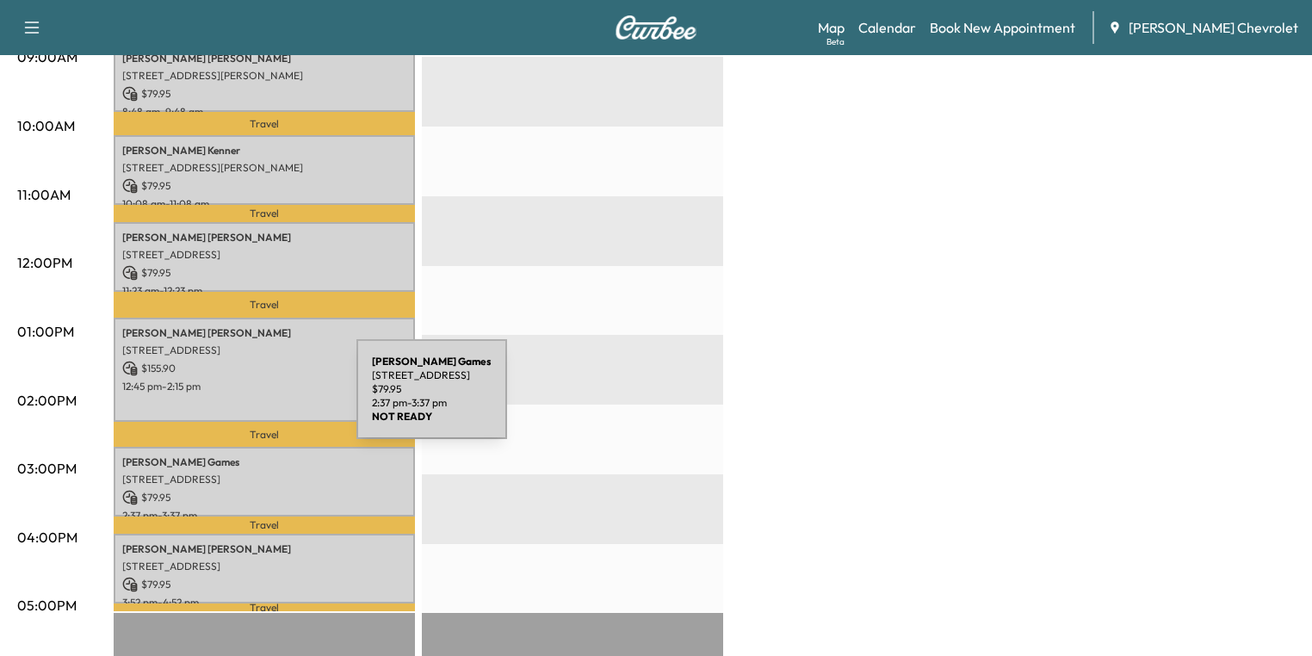
scroll to position [531, 0]
